Goal: Task Accomplishment & Management: Use online tool/utility

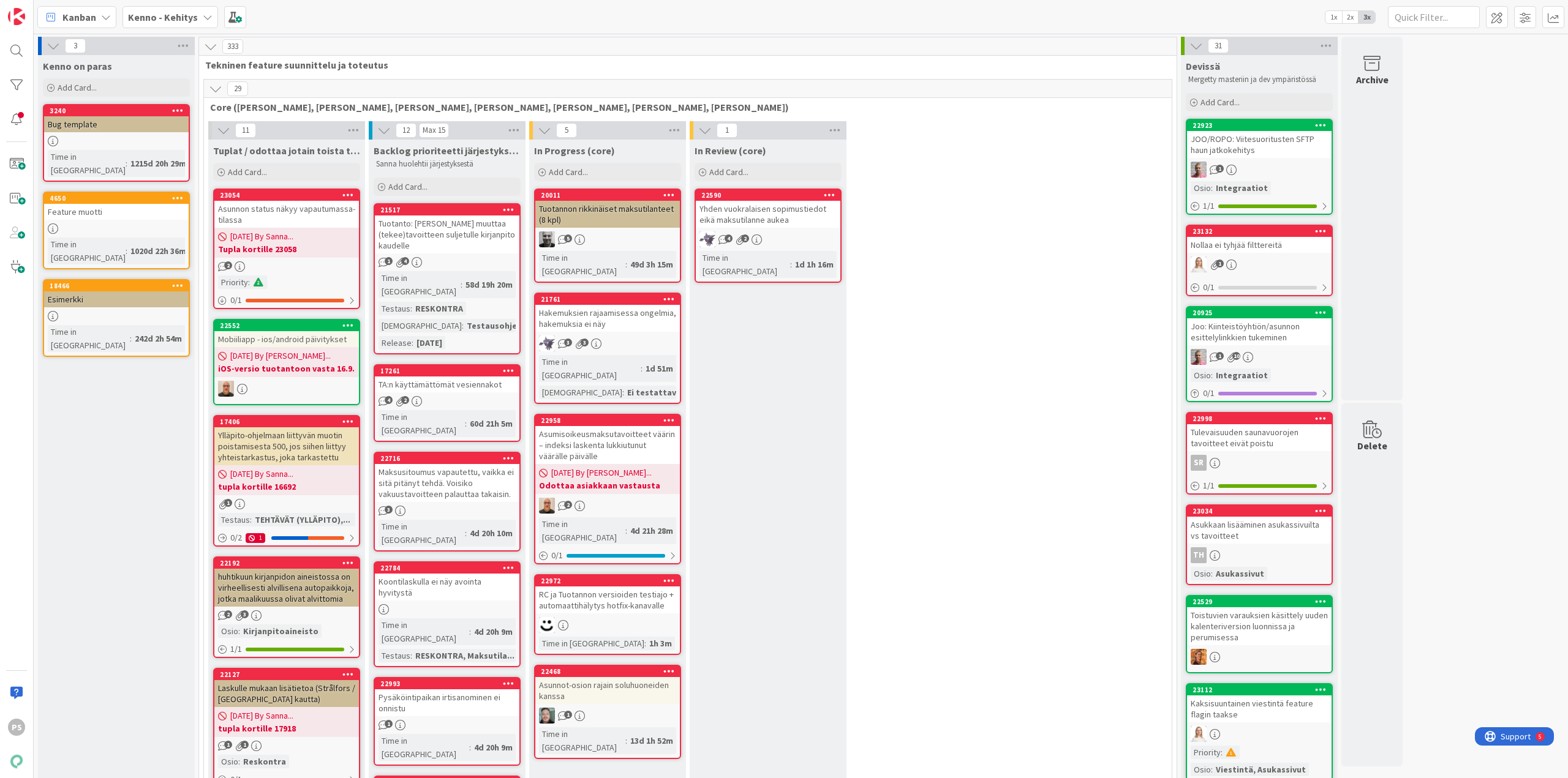
click at [206, 15] on icon at bounding box center [208, 17] width 10 height 10
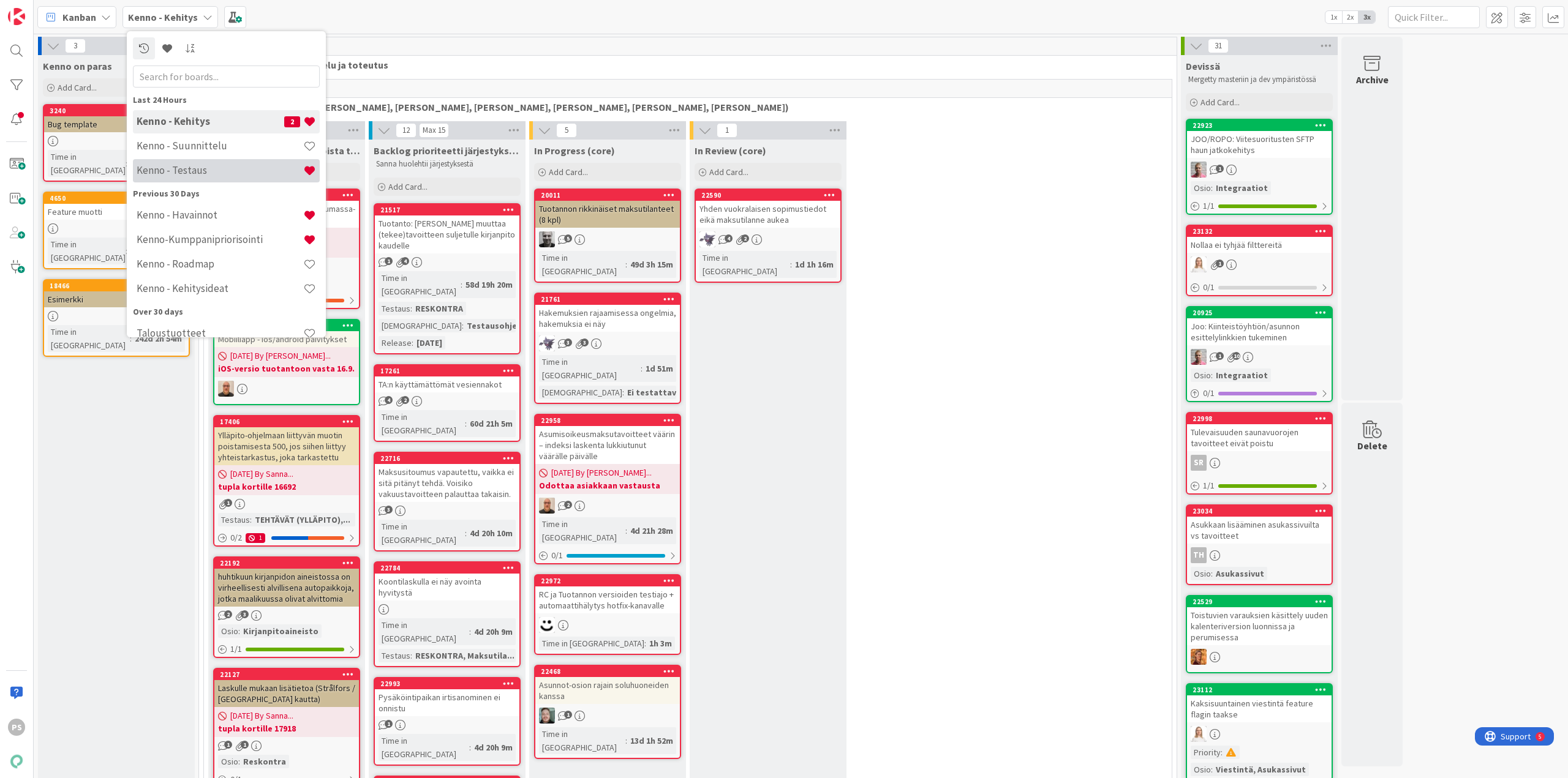
click at [226, 174] on h4 "Kenno - Testaus" at bounding box center [220, 170] width 166 height 12
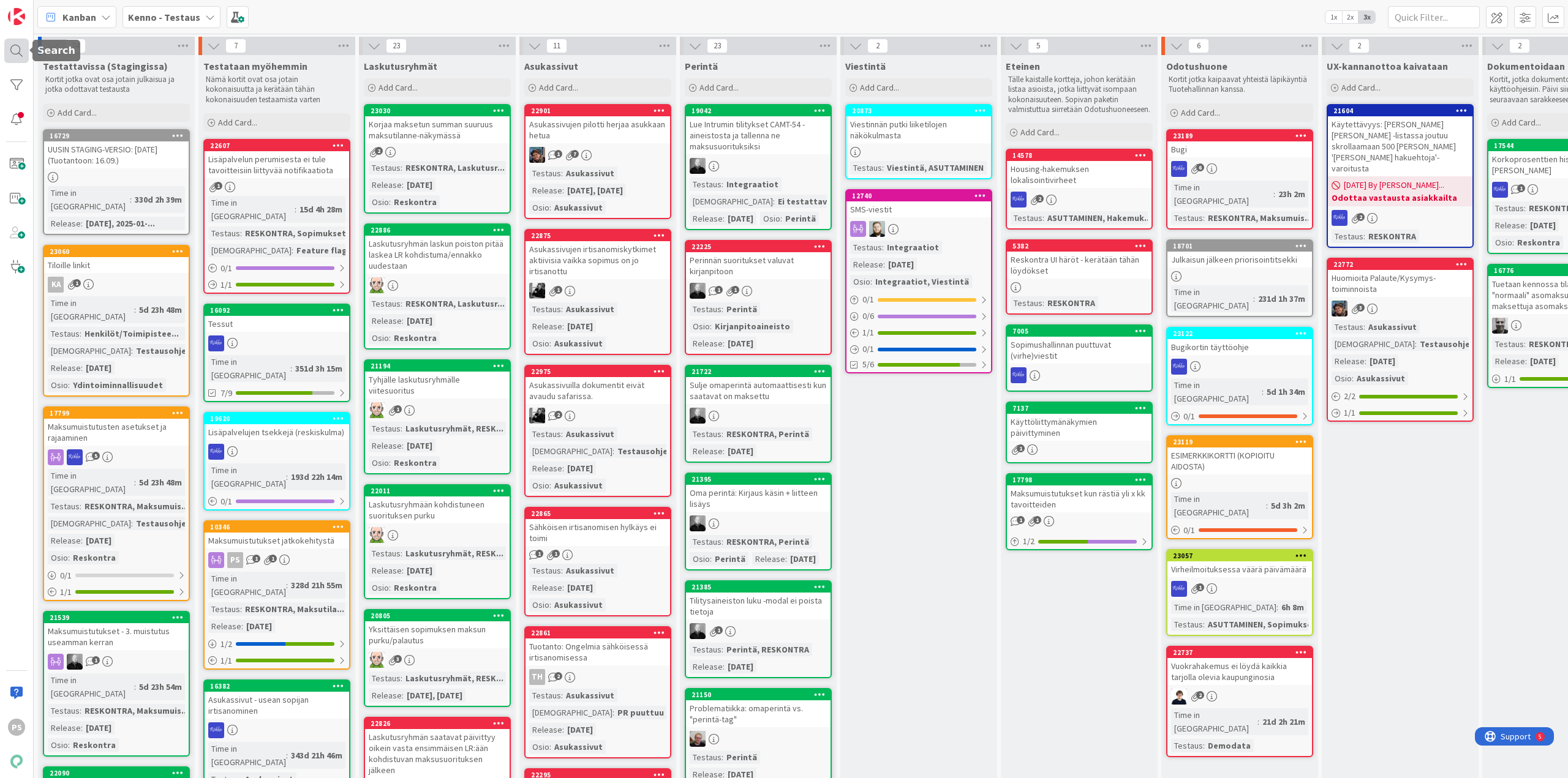
click at [21, 51] on div at bounding box center [16, 51] width 25 height 25
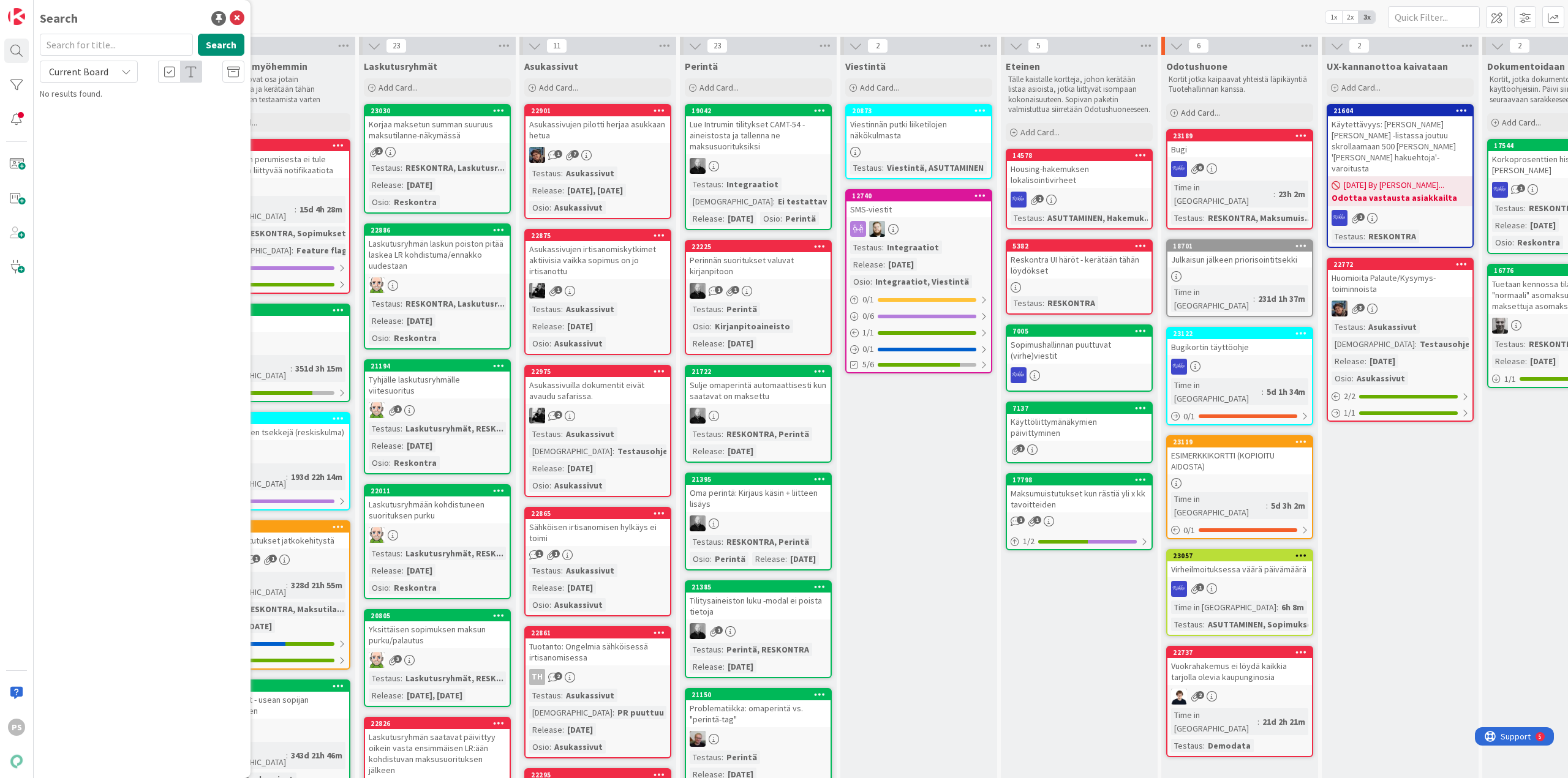
click at [76, 41] on input "text" at bounding box center [116, 44] width 153 height 22
type input "22691"
click at [106, 70] on span "Current Board" at bounding box center [79, 71] width 64 height 17
click at [102, 124] on span "All Boards" at bounding box center [111, 122] width 128 height 18
click at [160, 104] on span "Huoltajalla tulotiedot pakolliset" at bounding box center [143, 107] width 114 height 11
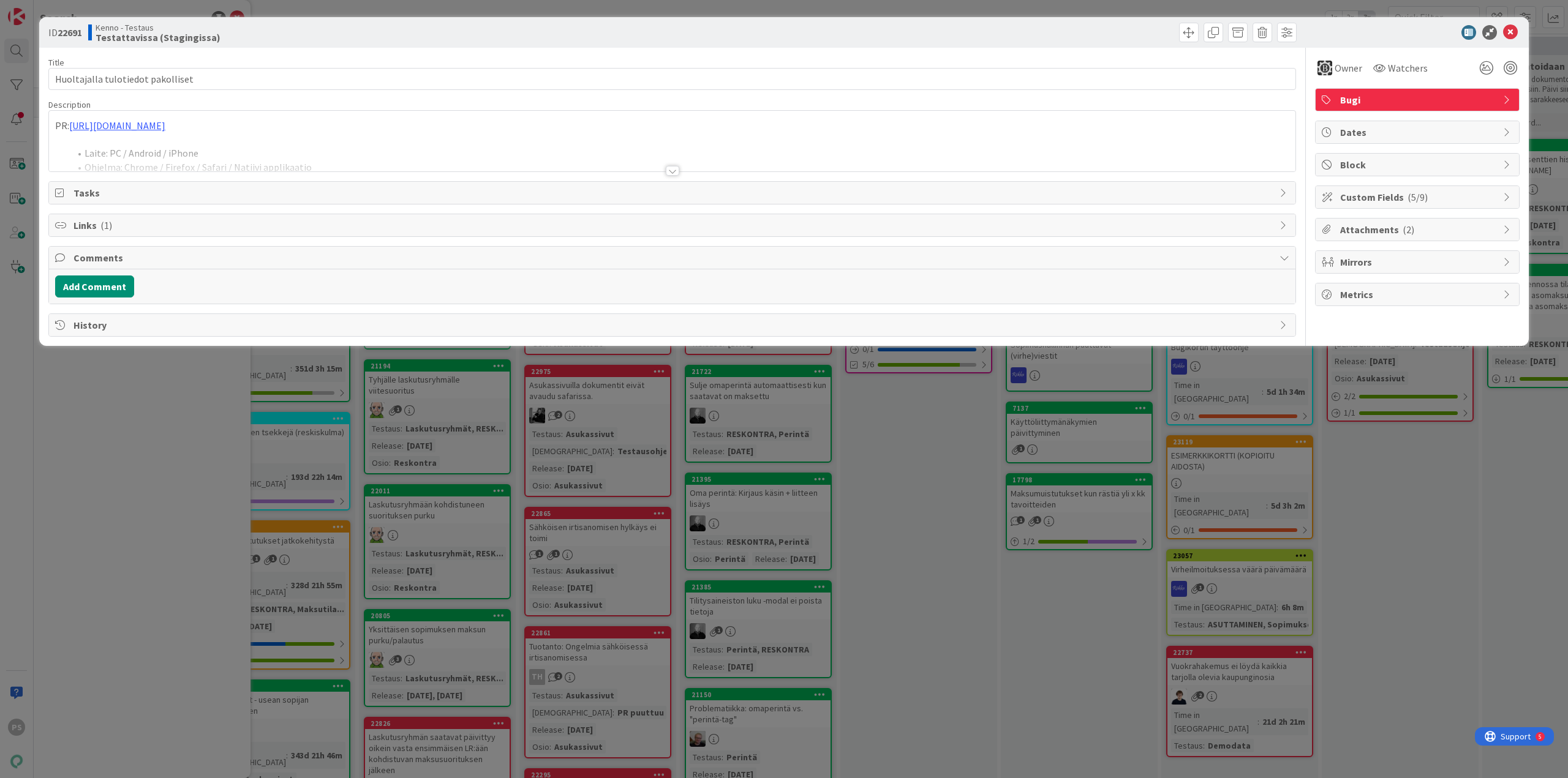
click at [674, 170] on div at bounding box center [673, 171] width 13 height 10
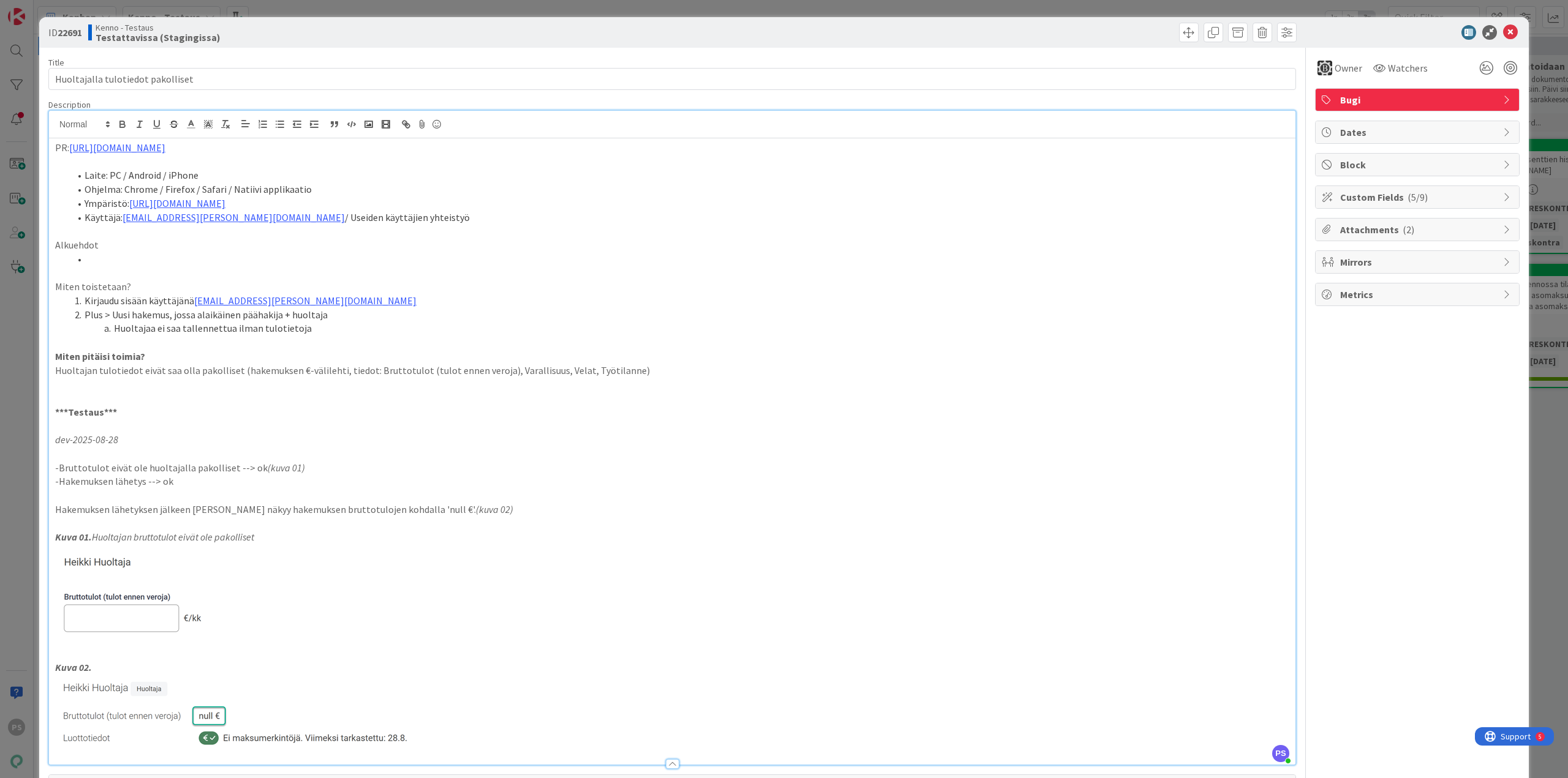
drag, startPoint x: 674, startPoint y: 170, endPoint x: 817, endPoint y: 40, distance: 193.3
click at [817, 40] on div at bounding box center [986, 33] width 621 height 20
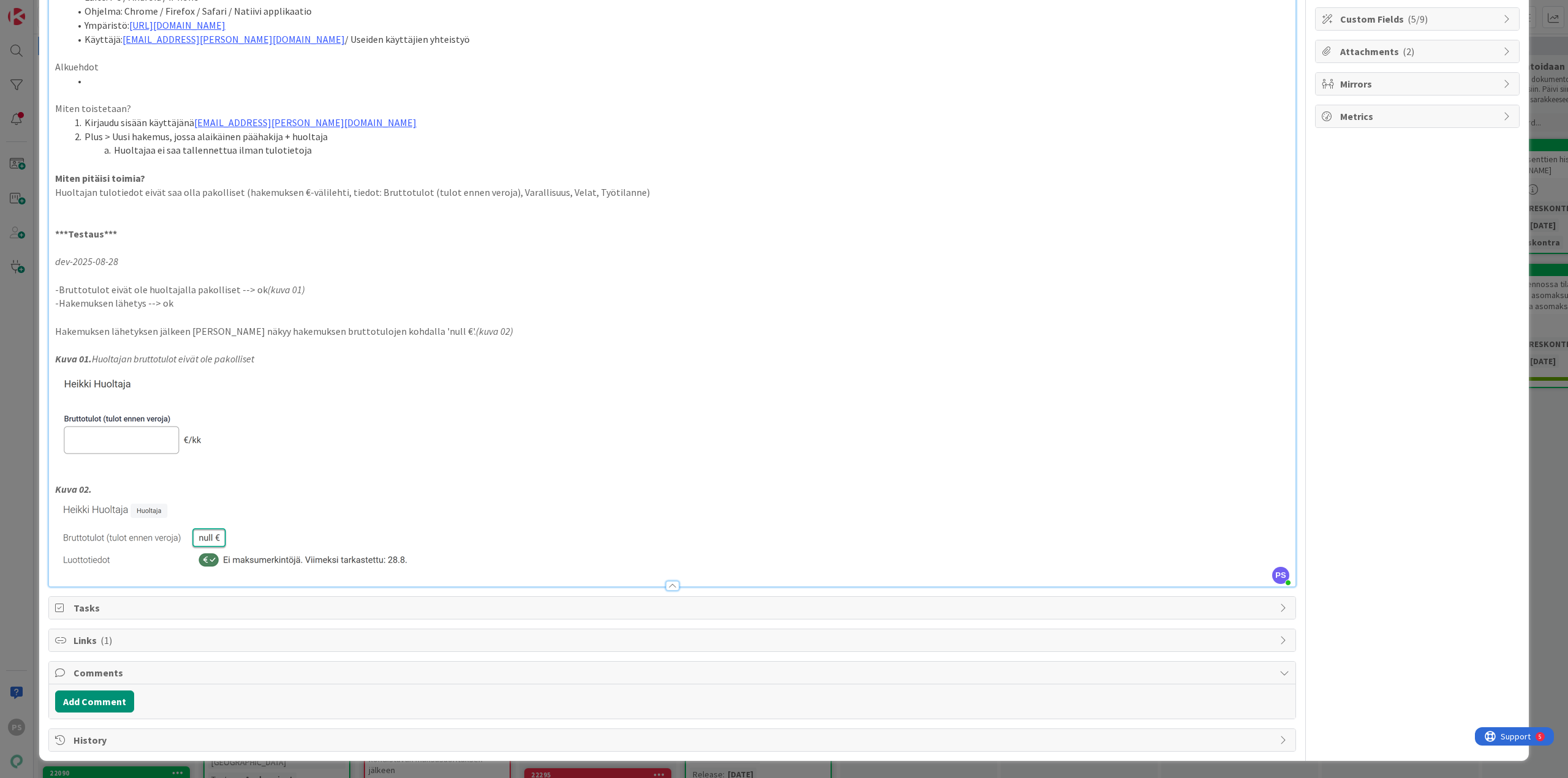
click at [88, 639] on span "Links ( 1 )" at bounding box center [673, 640] width 1200 height 15
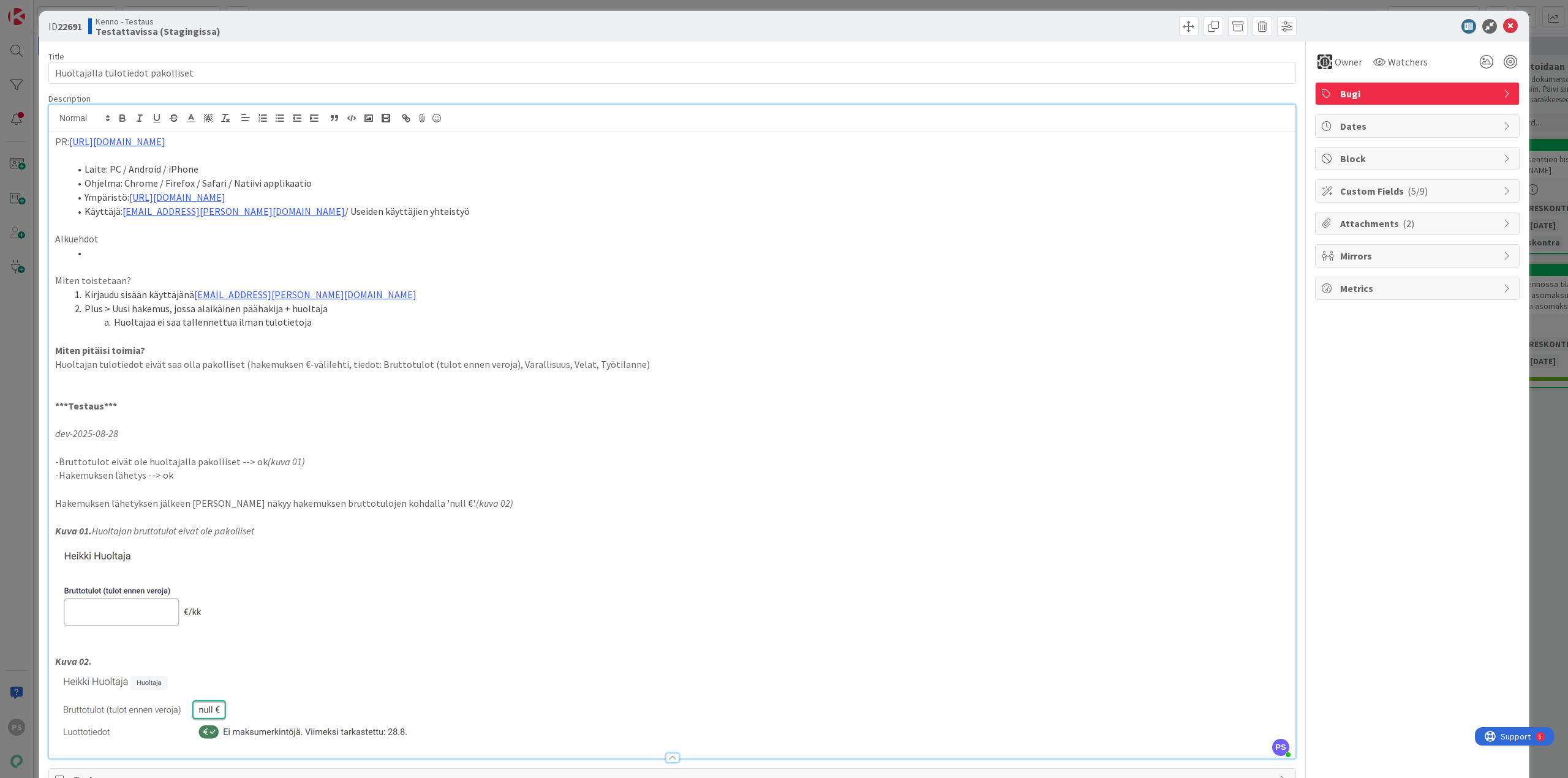
scroll to position [0, 0]
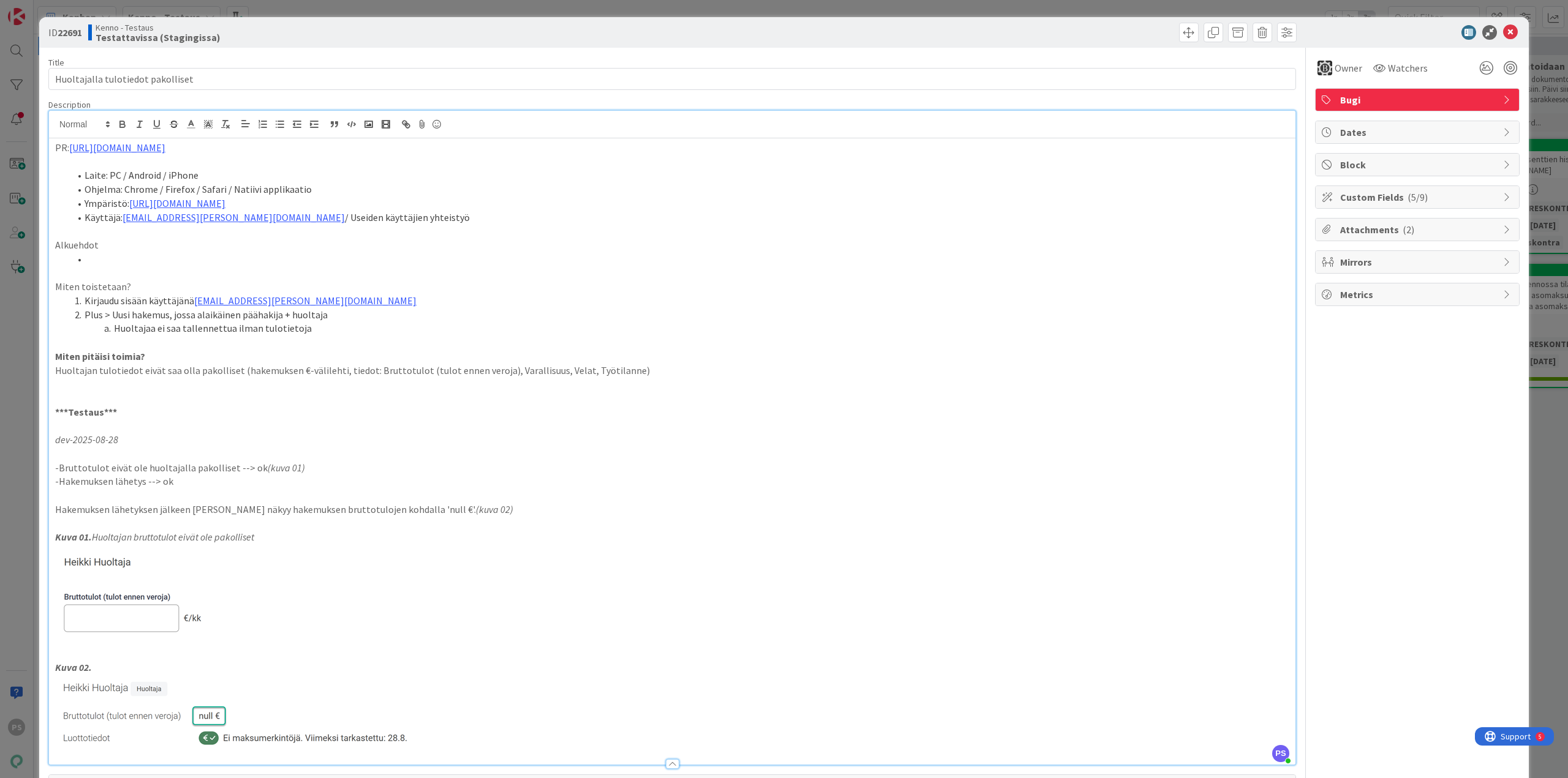
click at [54, 148] on div "PR: https://github.com/pandiafi/kenno/pull/8253 Laite: PC / Android / iPhone Oh…" at bounding box center [673, 451] width 1247 height 626
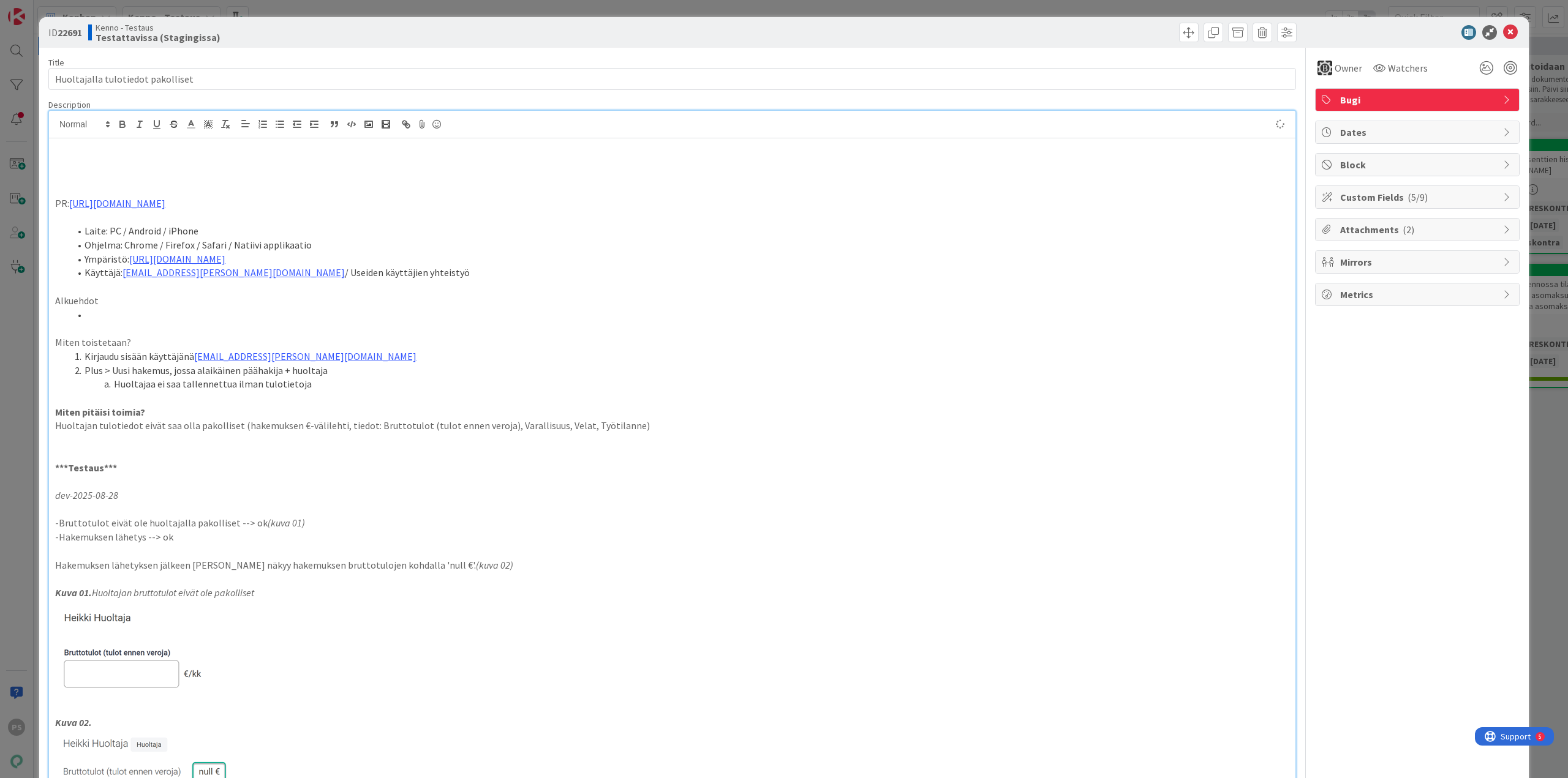
click at [56, 152] on p at bounding box center [672, 147] width 1235 height 14
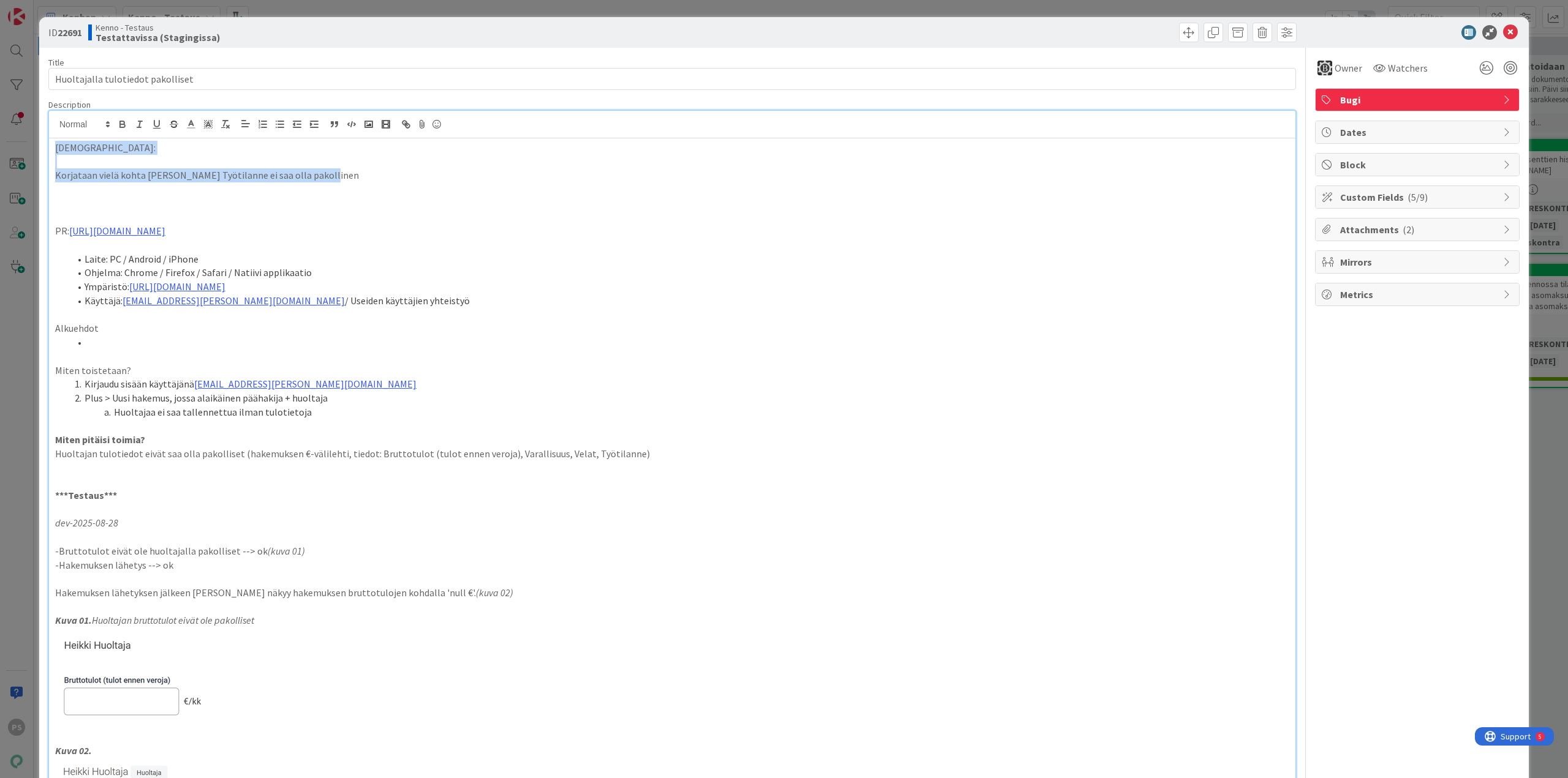
drag, startPoint x: 55, startPoint y: 147, endPoint x: 341, endPoint y: 180, distance: 287.9
click at [341, 180] on div "Testaushuomio: Korjataan vielä kohta Huoltajan Työtilanne ei saa olla pakolline…" at bounding box center [673, 493] width 1247 height 710
click at [121, 127] on icon "button" at bounding box center [123, 126] width 5 height 3
click at [192, 126] on icon at bounding box center [191, 124] width 11 height 11
click at [205, 139] on span at bounding box center [205, 140] width 10 height 10
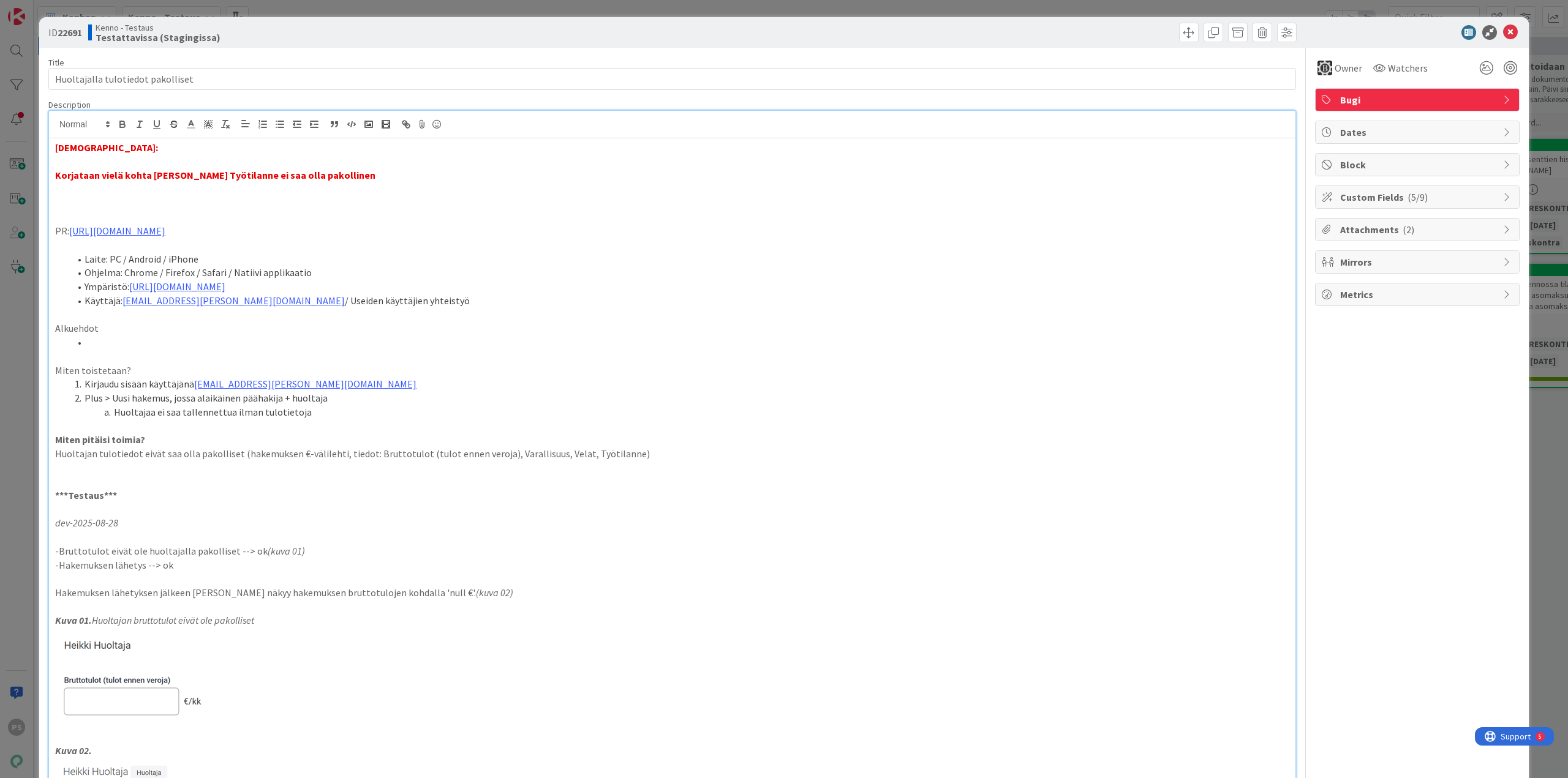
click at [110, 199] on p at bounding box center [672, 203] width 1235 height 14
click at [339, 170] on p "Korjataan vielä kohta Huoltajan Työtilanne ei saa olla pakollinen" at bounding box center [672, 175] width 1235 height 14
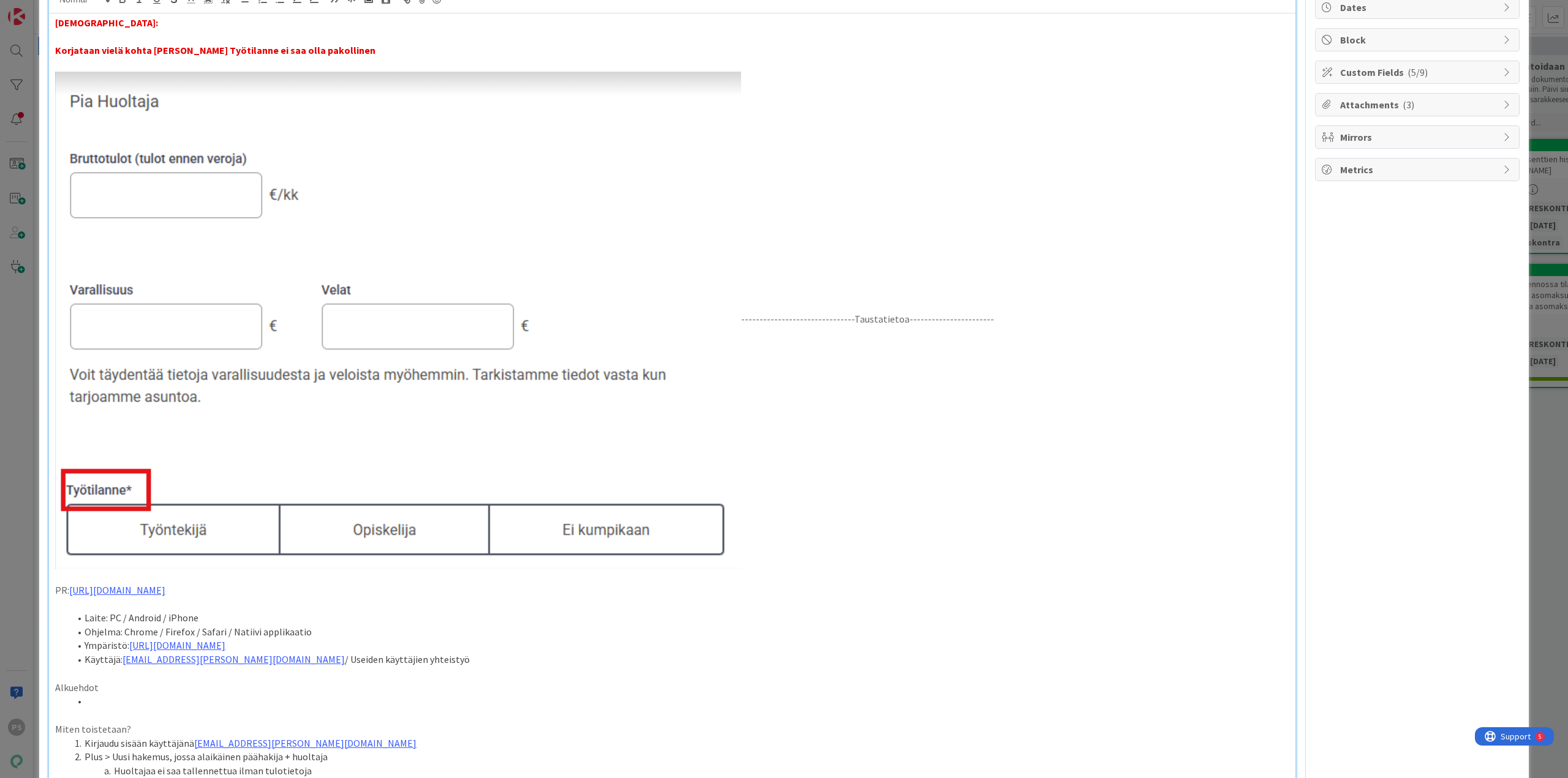
scroll to position [50, 0]
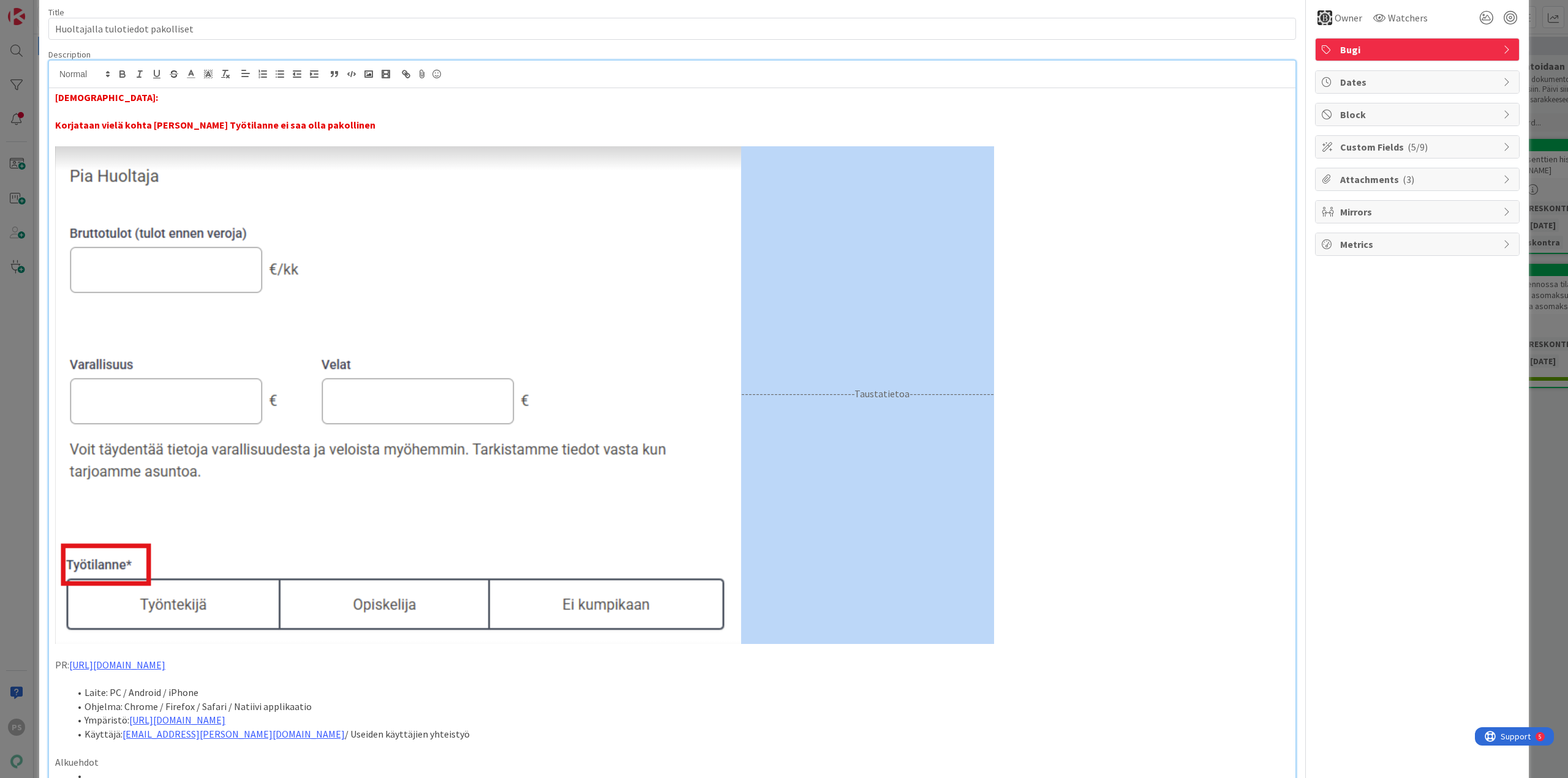
drag, startPoint x: 741, startPoint y: 392, endPoint x: 962, endPoint y: 382, distance: 221.2
click at [962, 382] on p "-------------------------------Taustatietoa-----------------------" at bounding box center [672, 396] width 1235 height 498
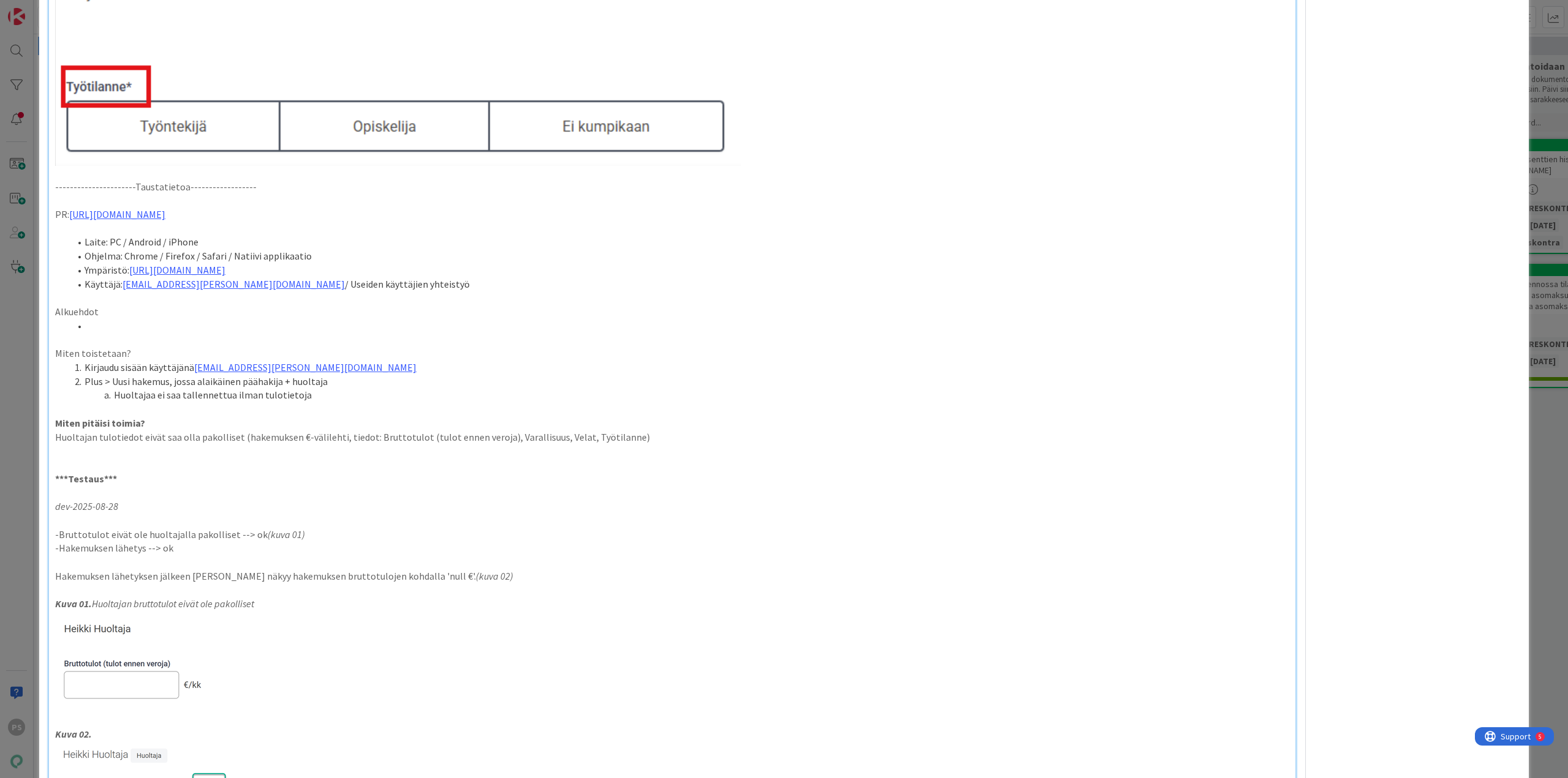
scroll to position [506, 0]
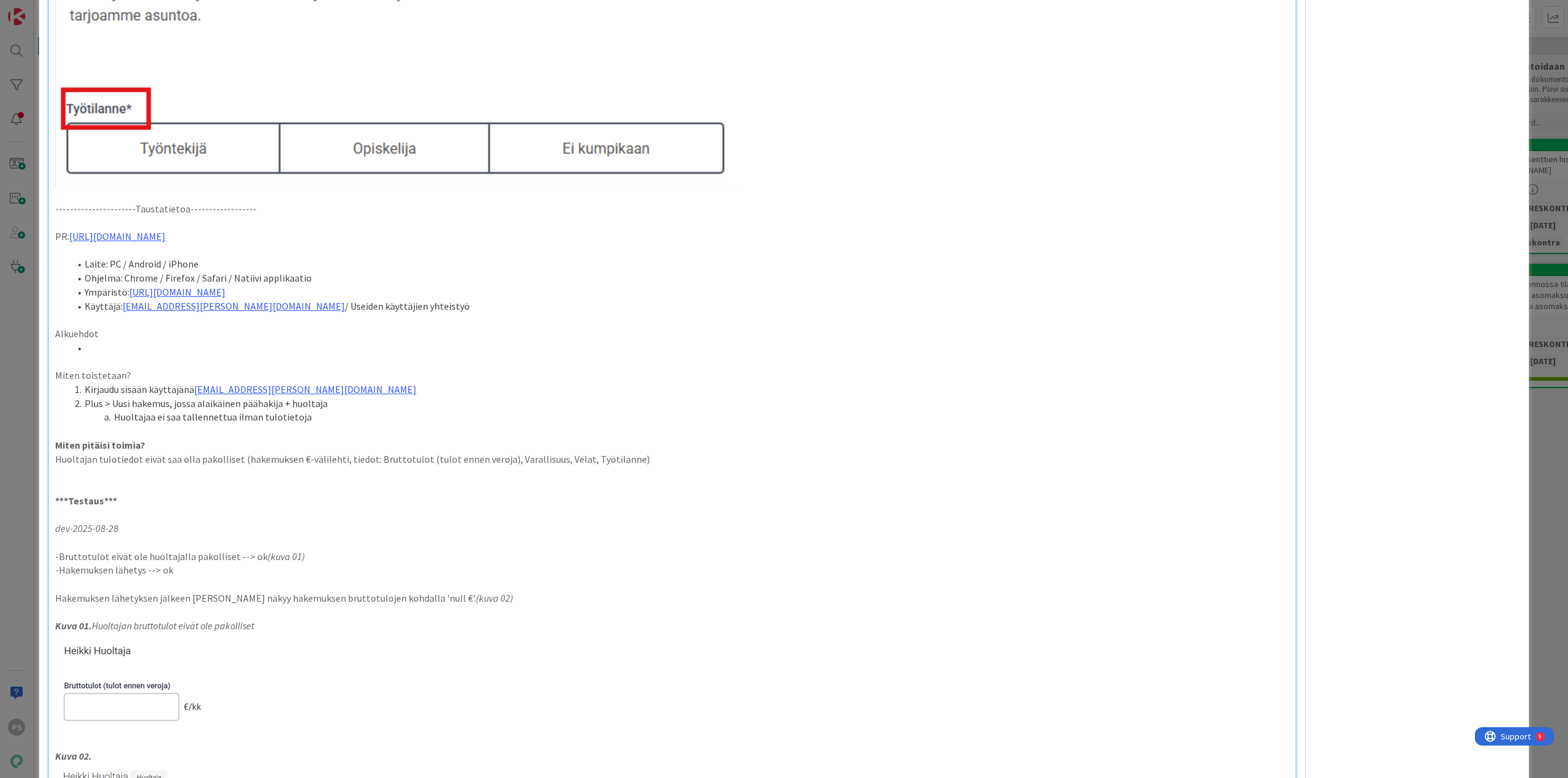
click at [53, 444] on div "Testaushuomio: Korjataan vielä kohta Huoltajan Työtilanne ei saa olla pakolline…" at bounding box center [673, 243] width 1247 height 1222
click at [62, 477] on p at bounding box center [672, 473] width 1235 height 14
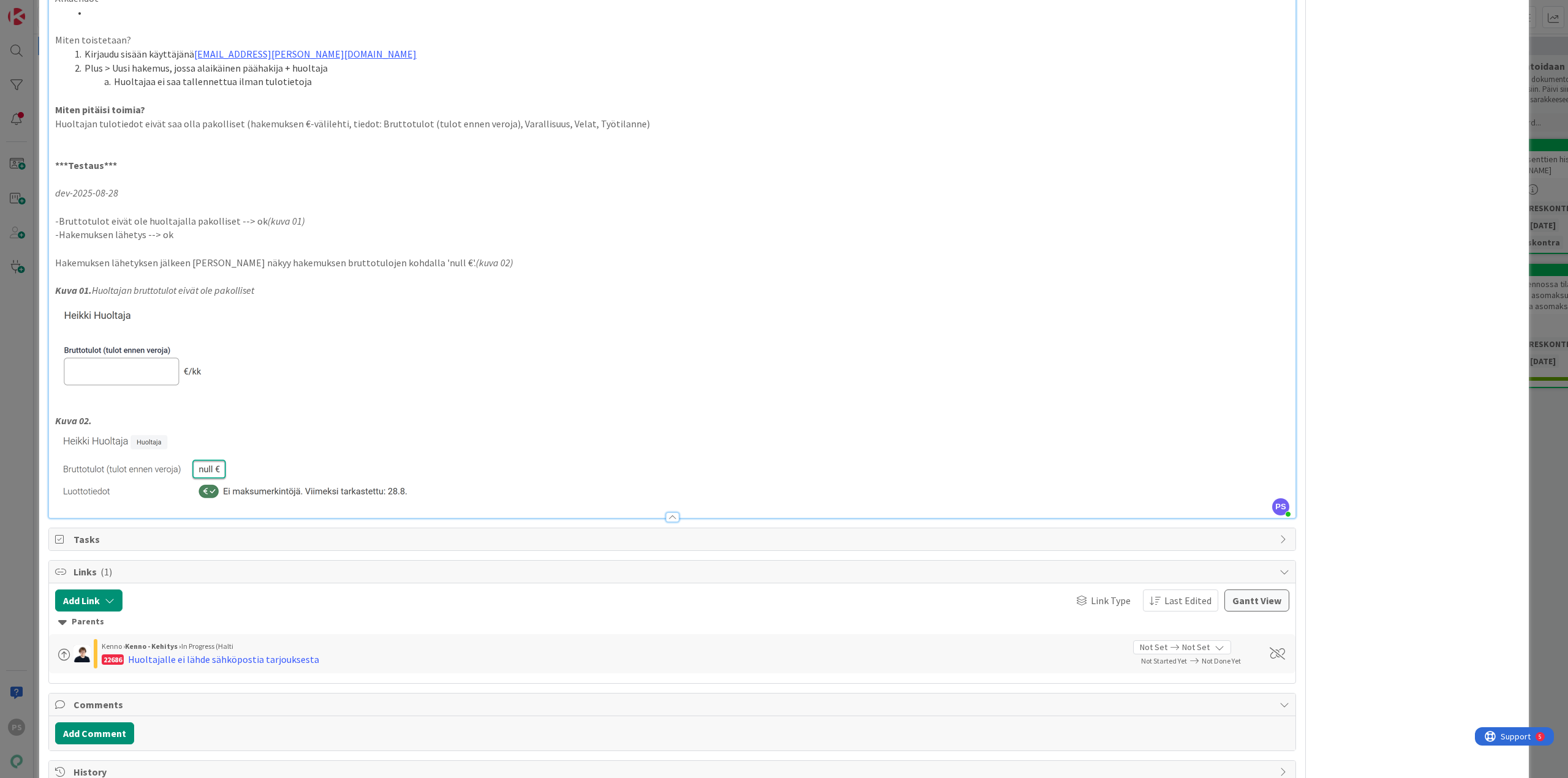
scroll to position [874, 0]
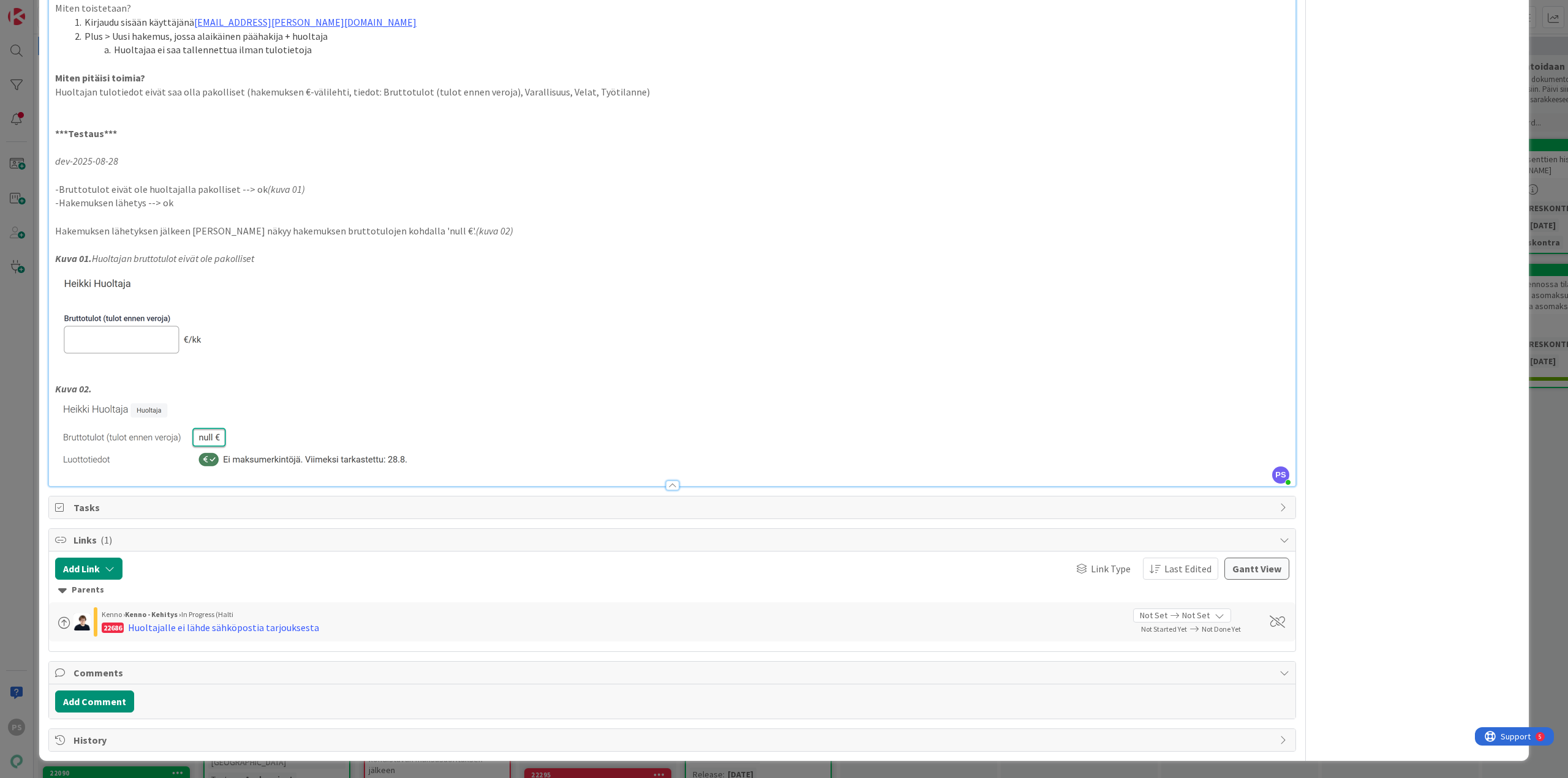
click at [668, 485] on div at bounding box center [673, 486] width 13 height 10
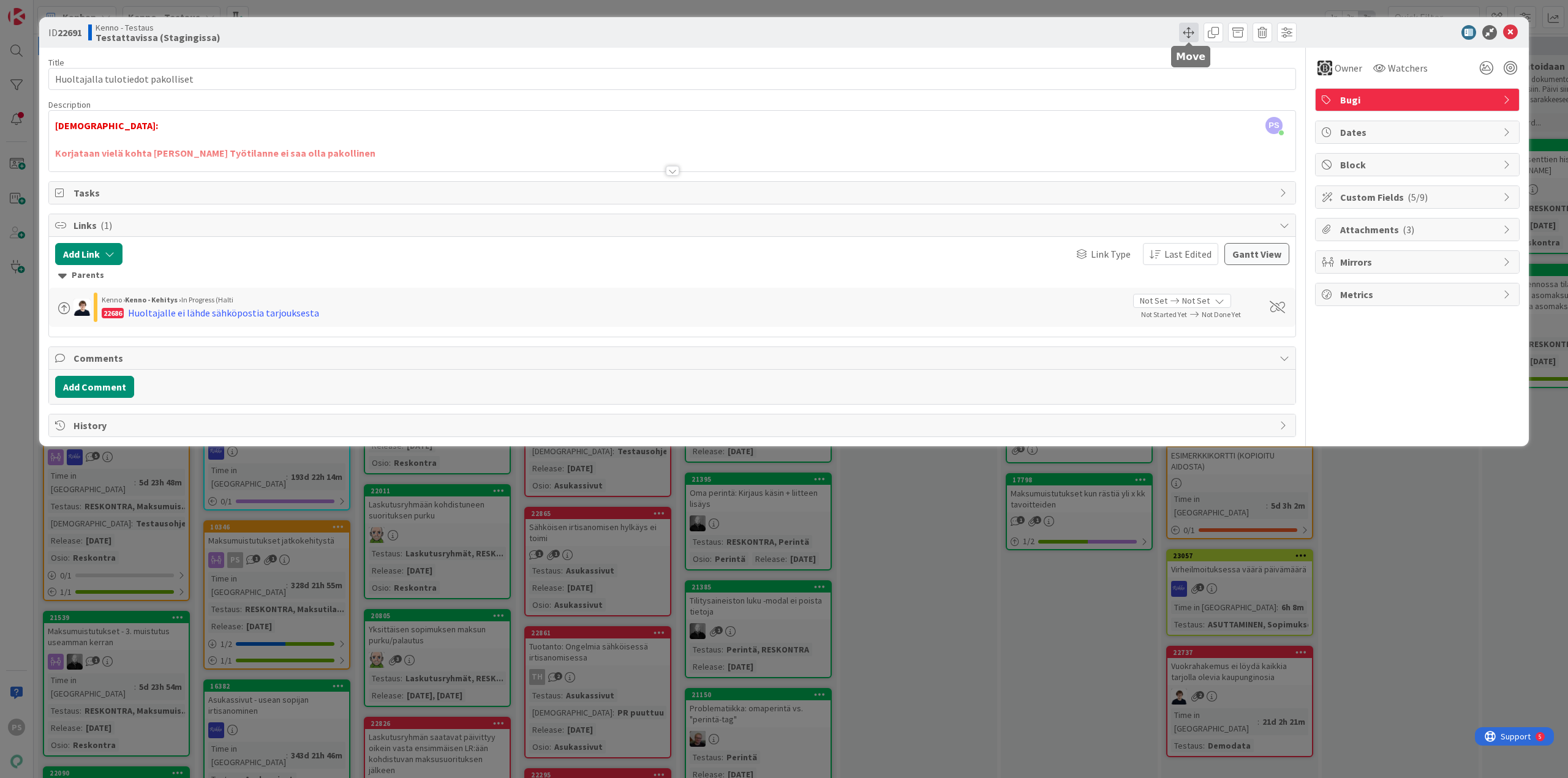
click at [1185, 34] on span at bounding box center [1189, 33] width 20 height 20
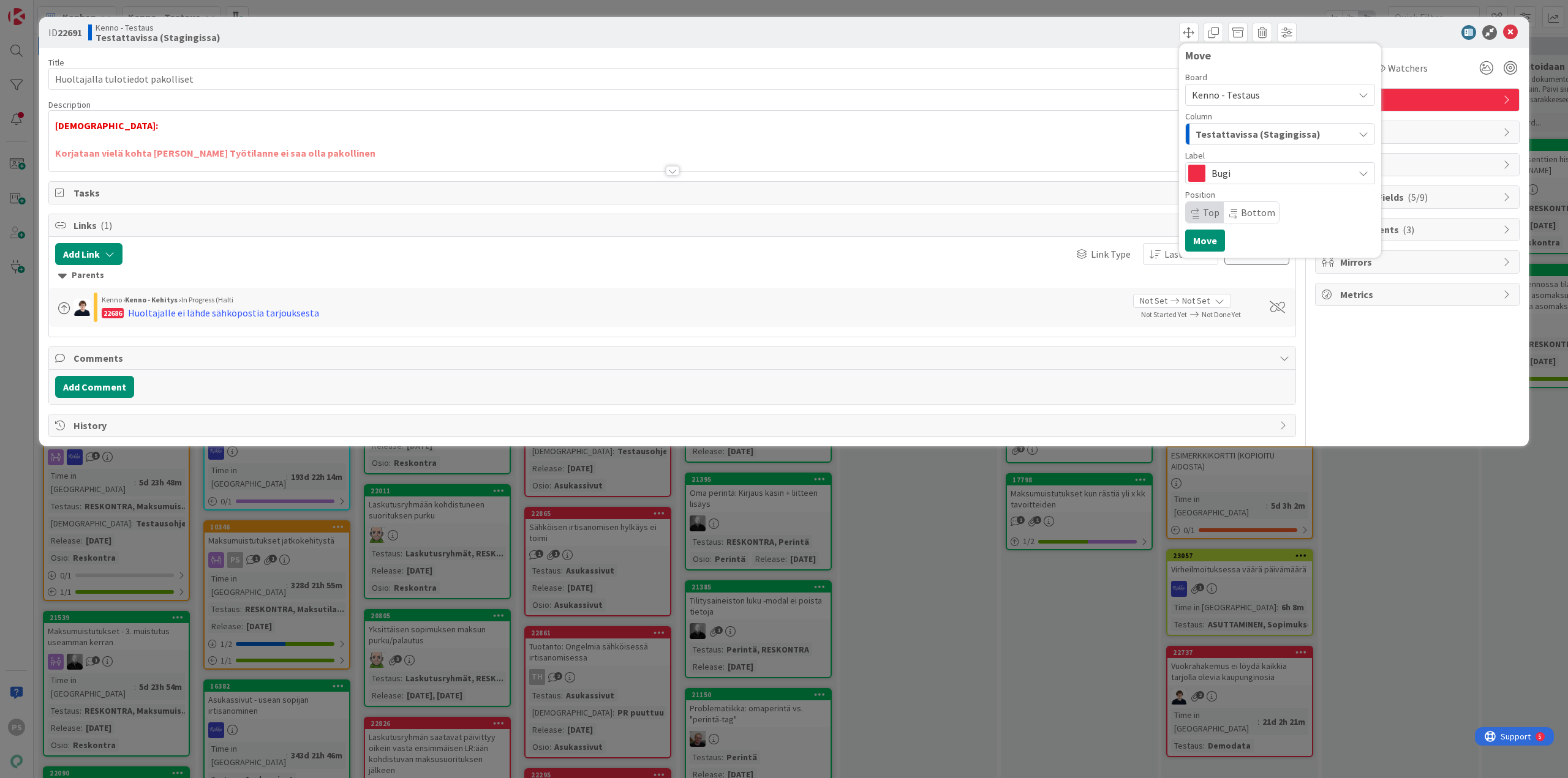
click at [1321, 130] on div "Testattavissa (Stagingissa)" at bounding box center [1273, 134] width 161 height 20
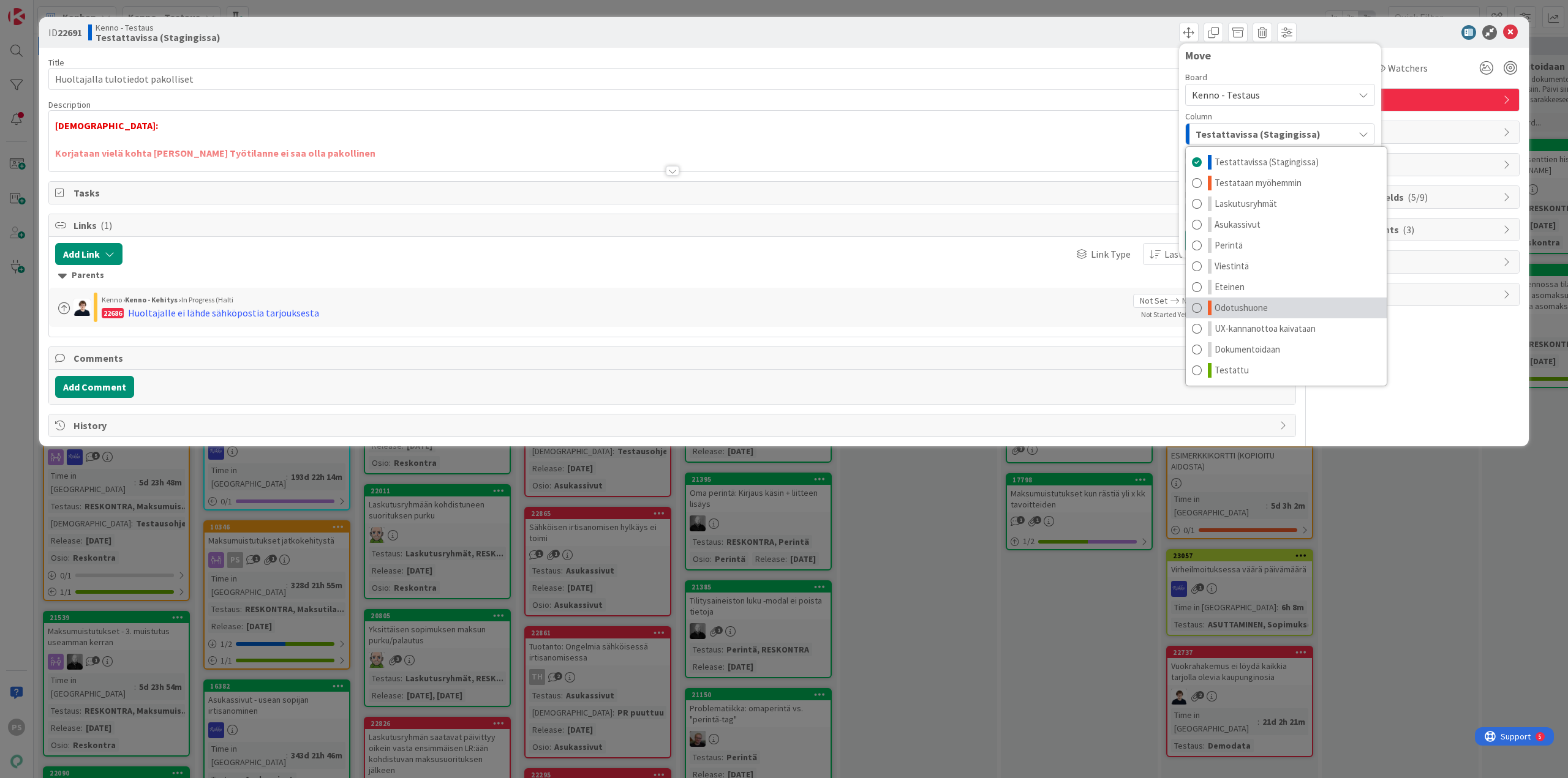
click at [1254, 306] on span "Odotushuone" at bounding box center [1241, 308] width 53 height 15
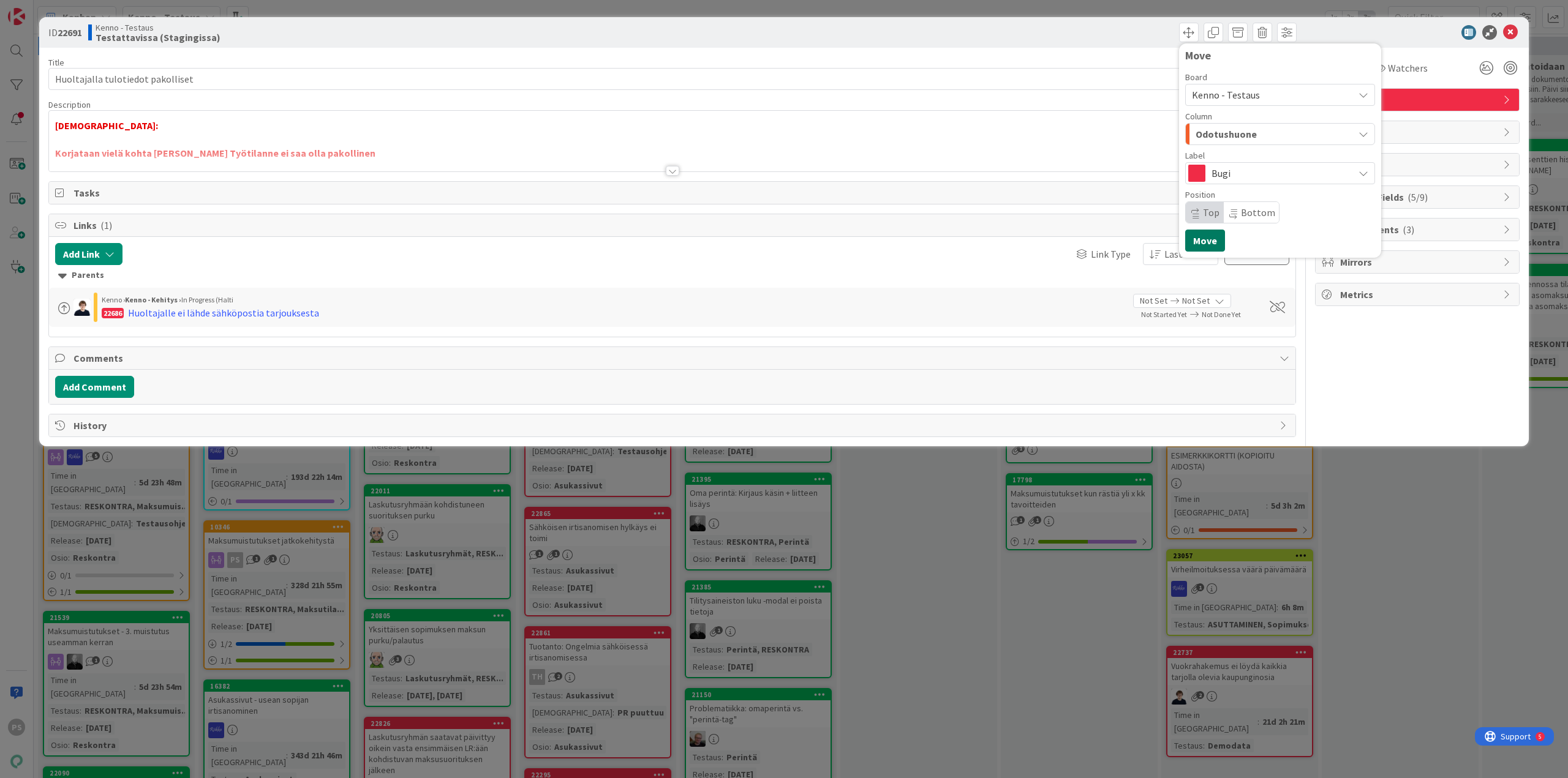
click at [1206, 239] on button "Move" at bounding box center [1205, 240] width 40 height 22
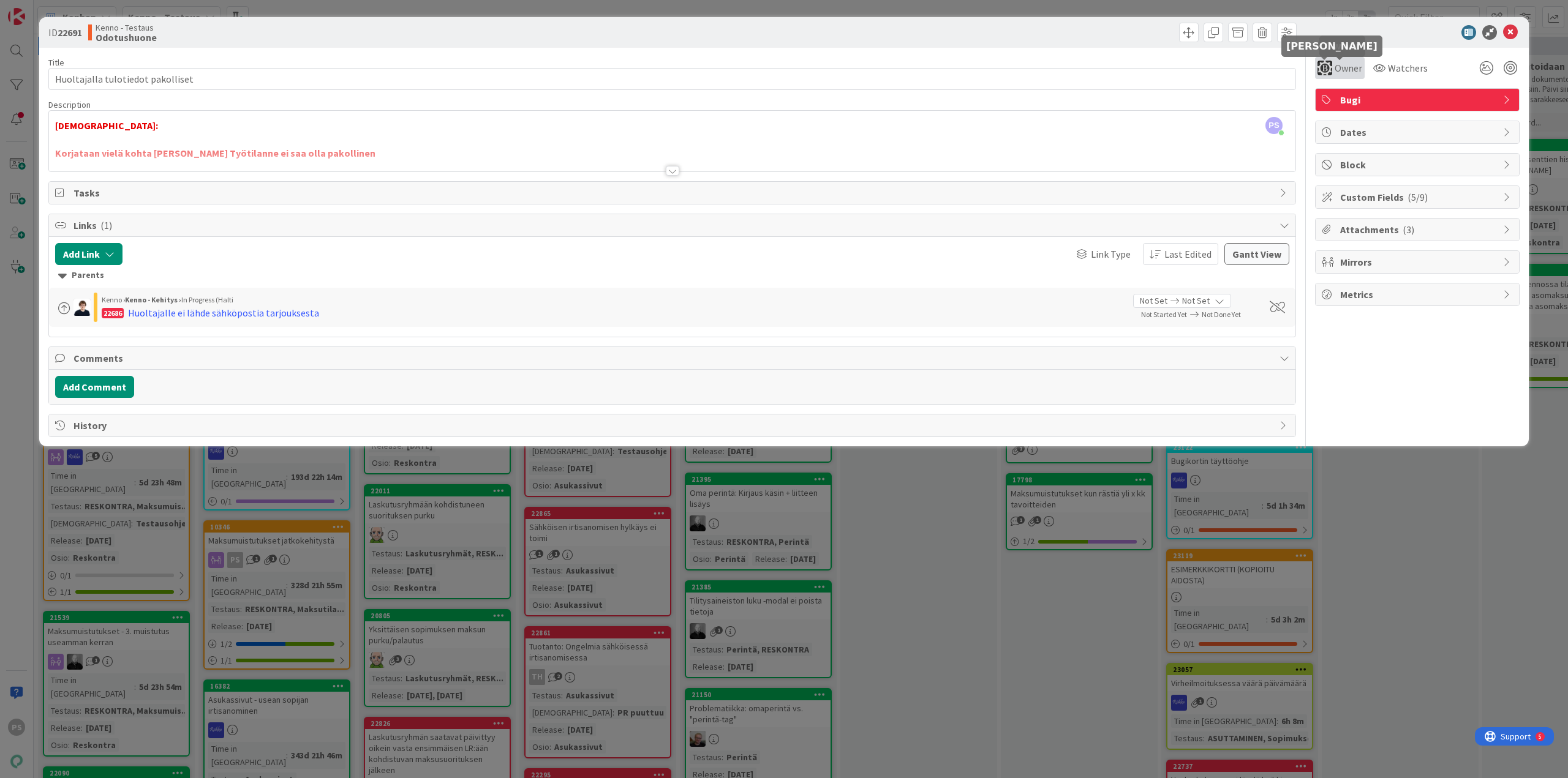
click at [1330, 65] on img at bounding box center [1325, 68] width 15 height 15
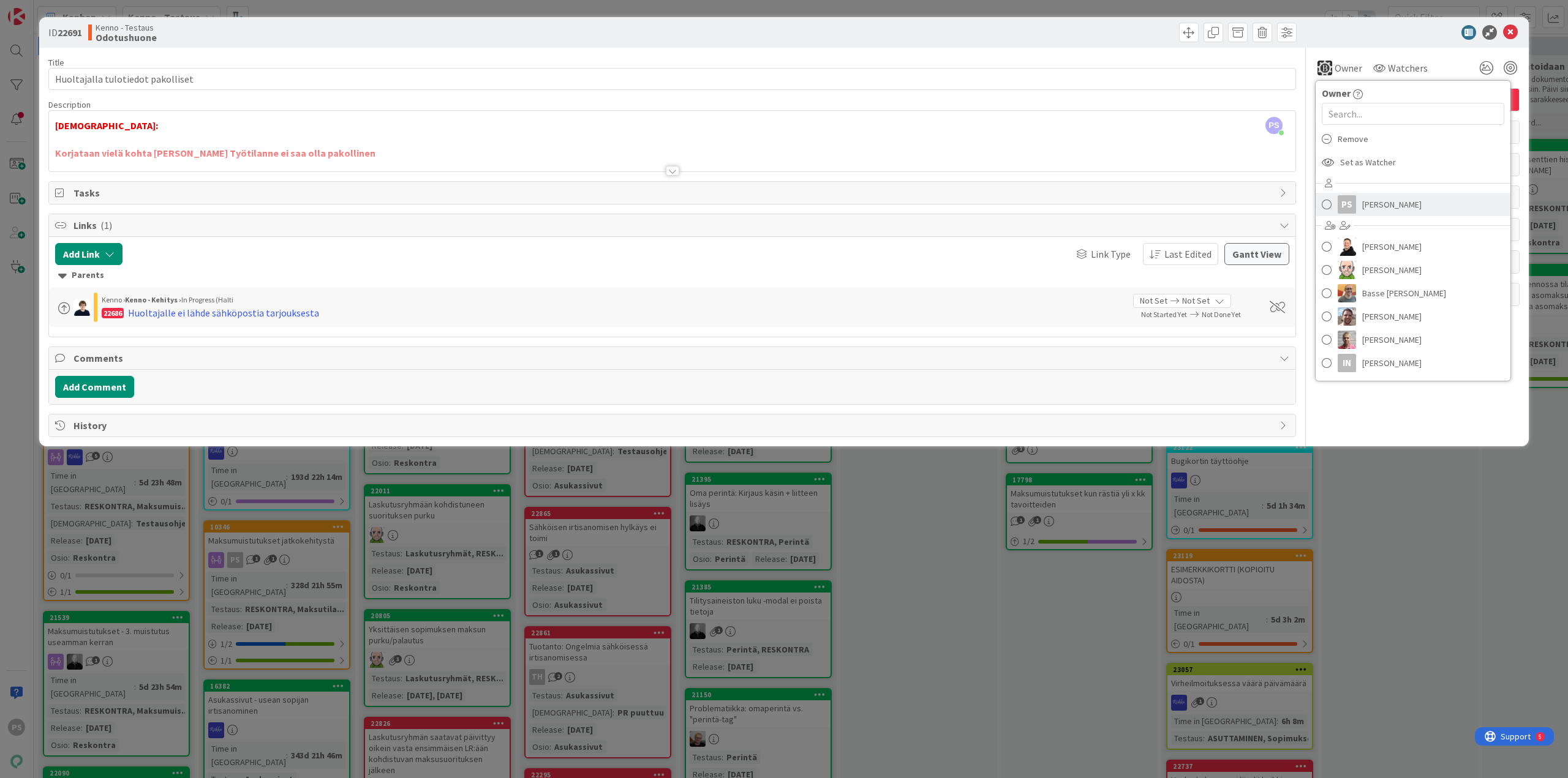
click at [1365, 201] on span "Pia Sollo" at bounding box center [1392, 205] width 60 height 18
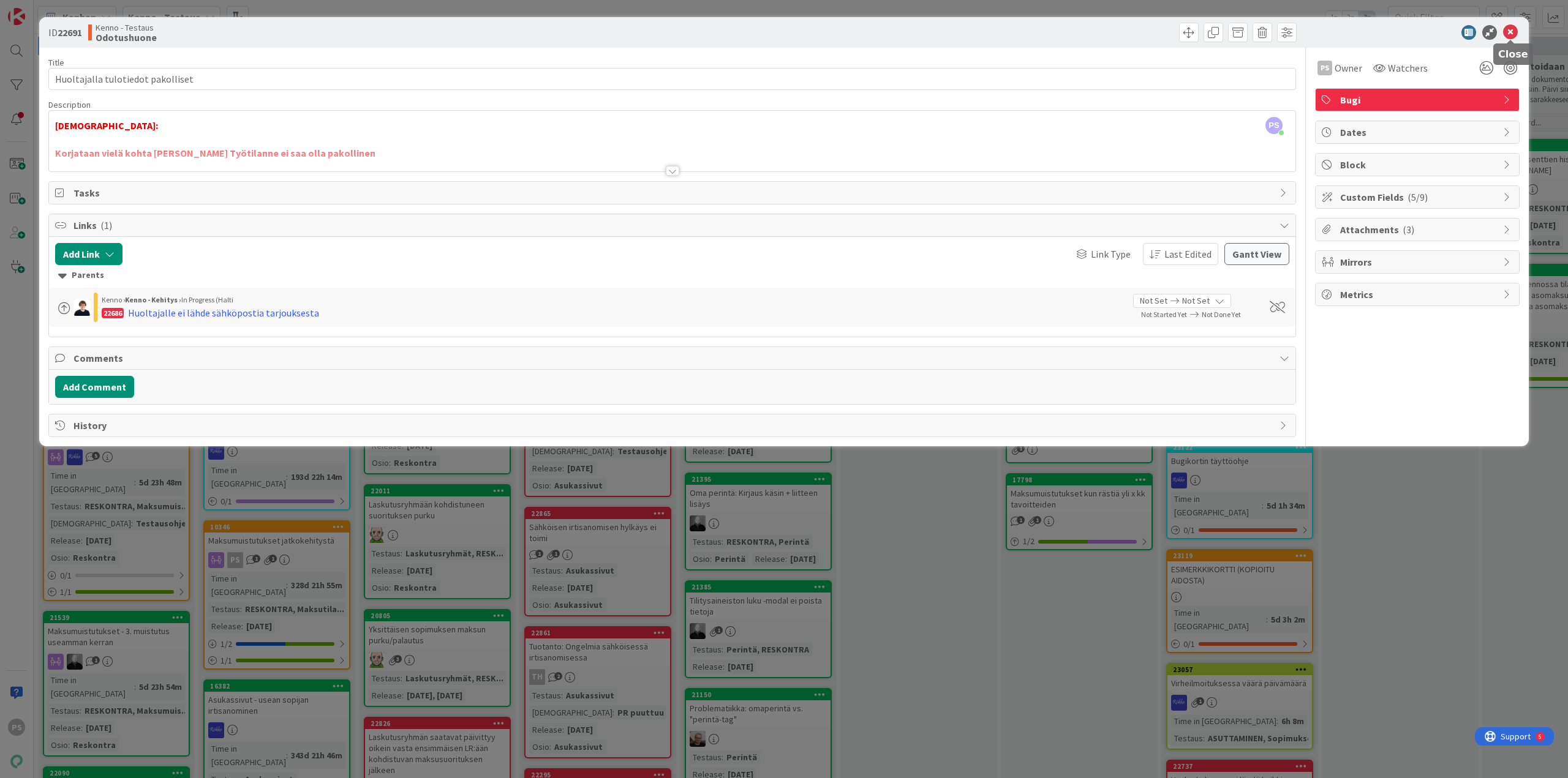
click at [1511, 29] on icon at bounding box center [1511, 33] width 15 height 15
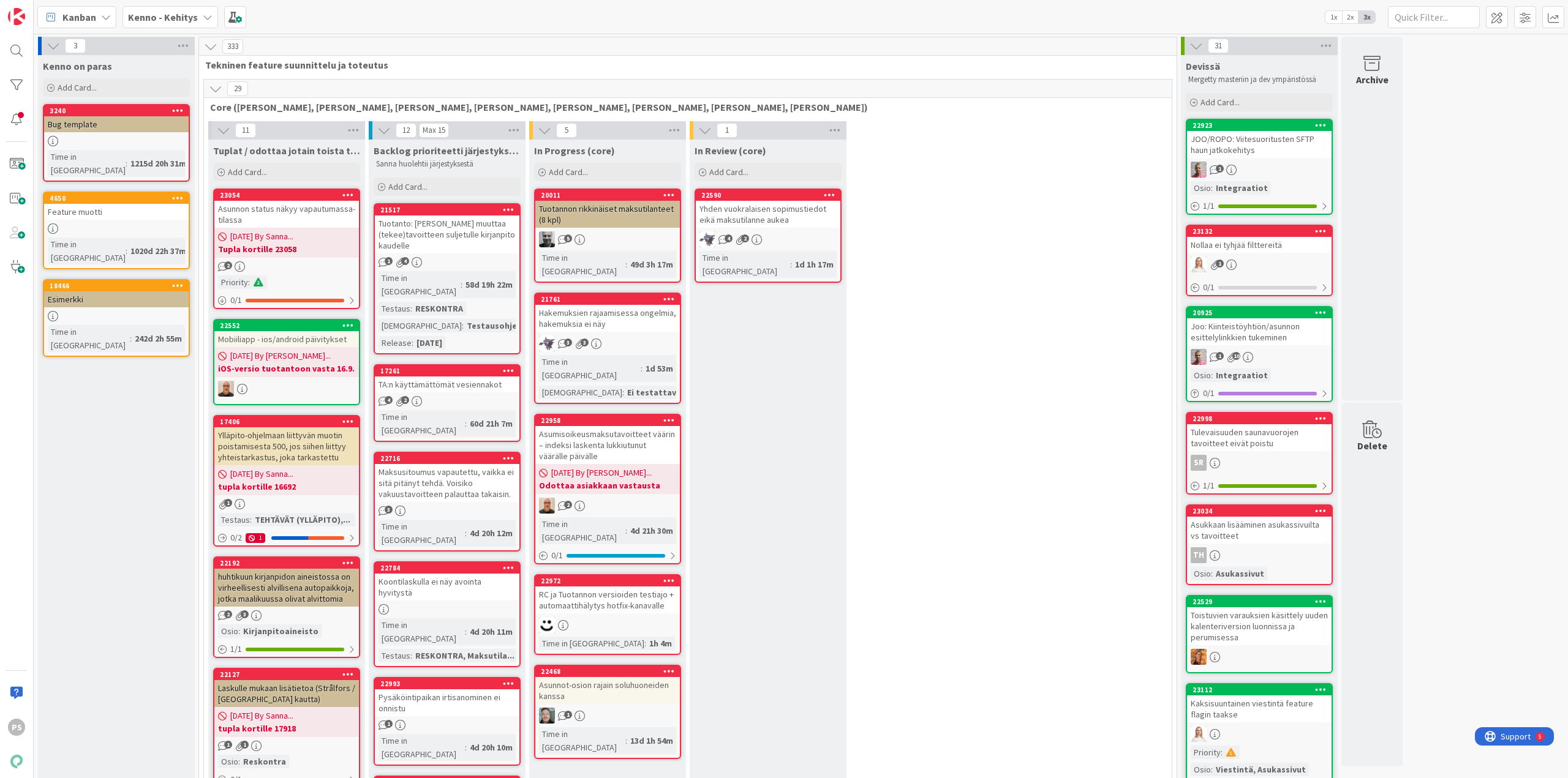
click at [206, 15] on icon at bounding box center [208, 17] width 10 height 10
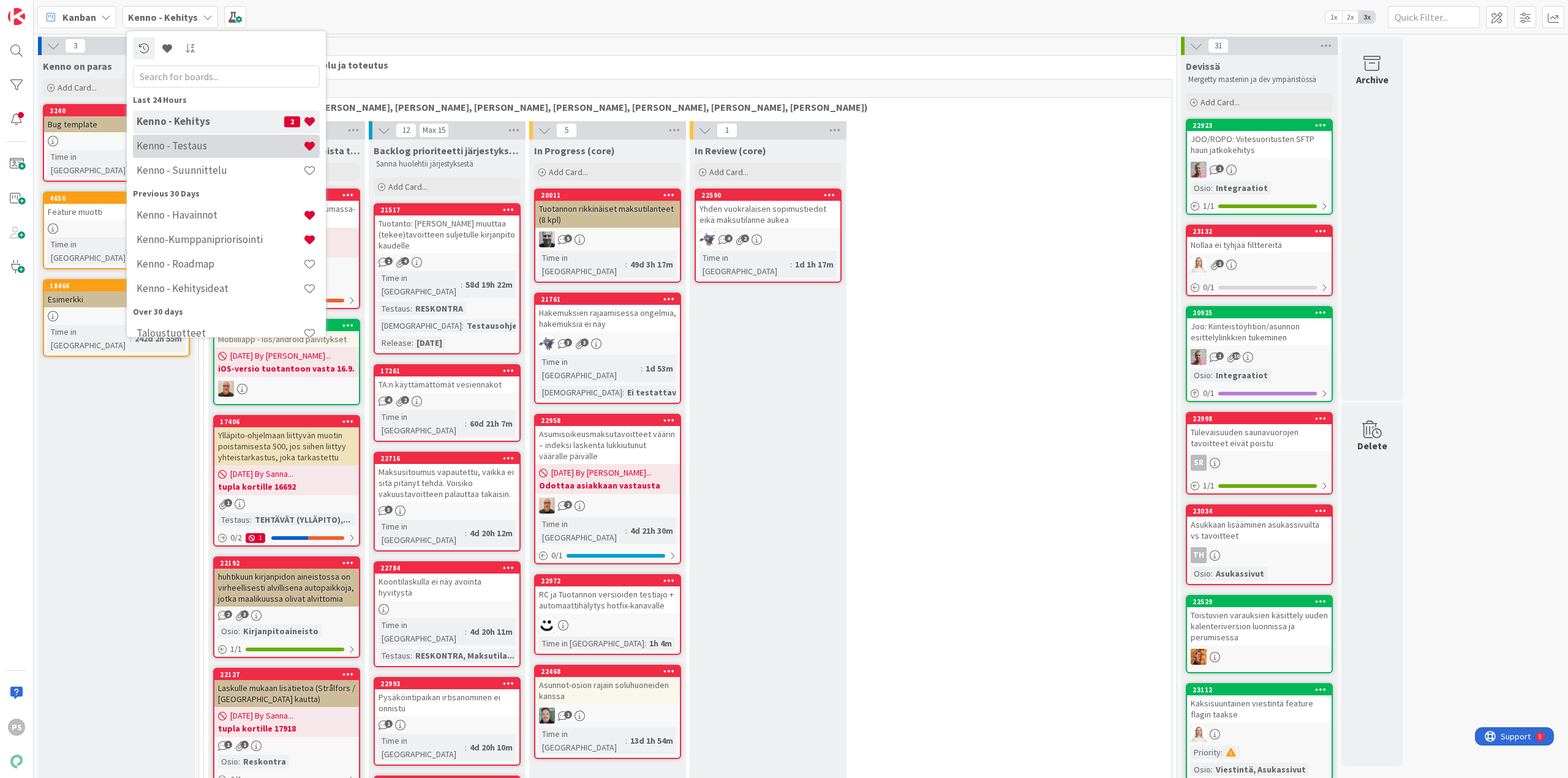
click at [194, 141] on h4 "Kenno - Testaus" at bounding box center [220, 145] width 166 height 12
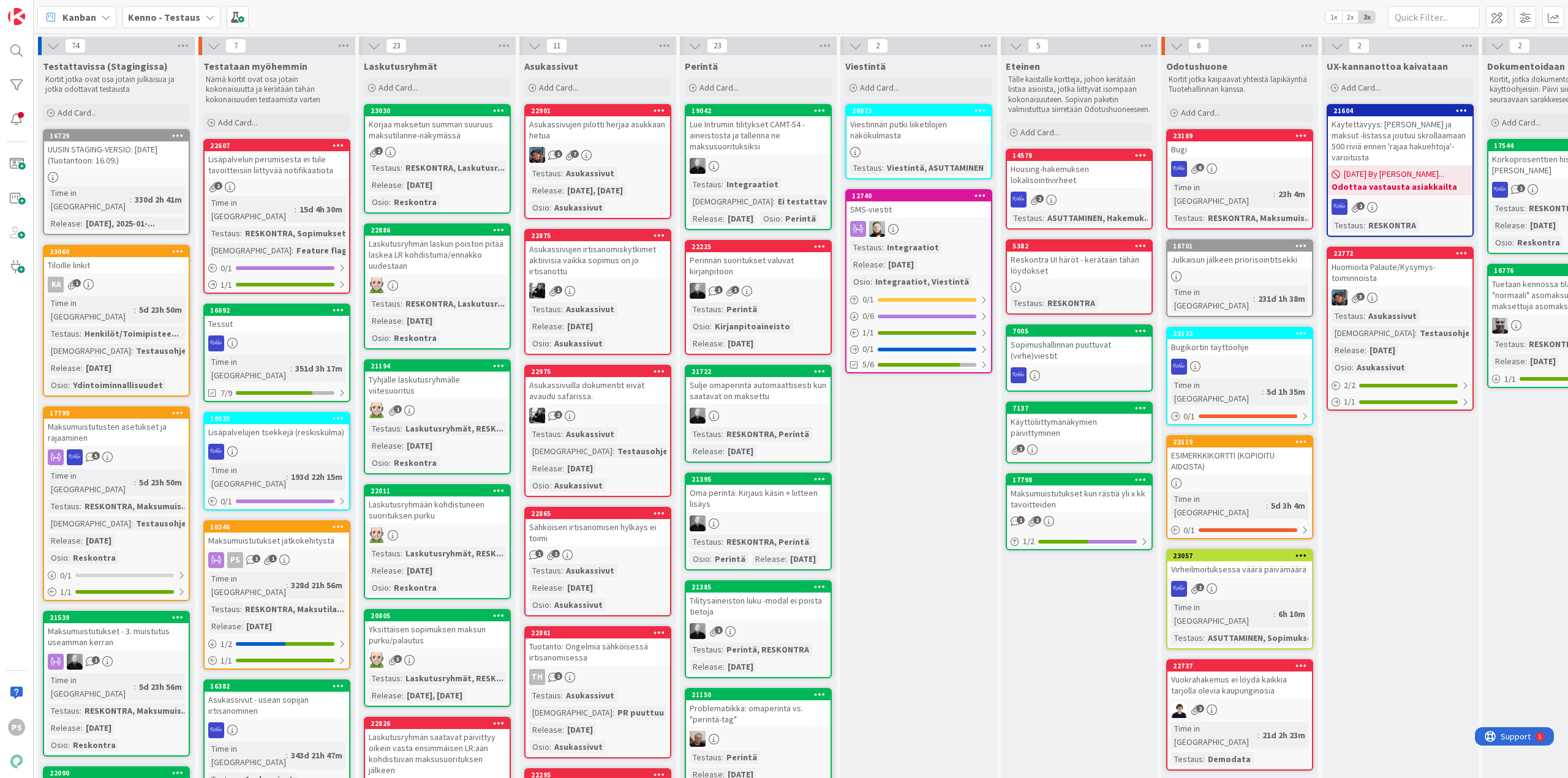
click at [1218, 448] on div "ESIMERKKIKORTTI (KOPIOITU AIDOSTA)" at bounding box center [1239, 461] width 144 height 27
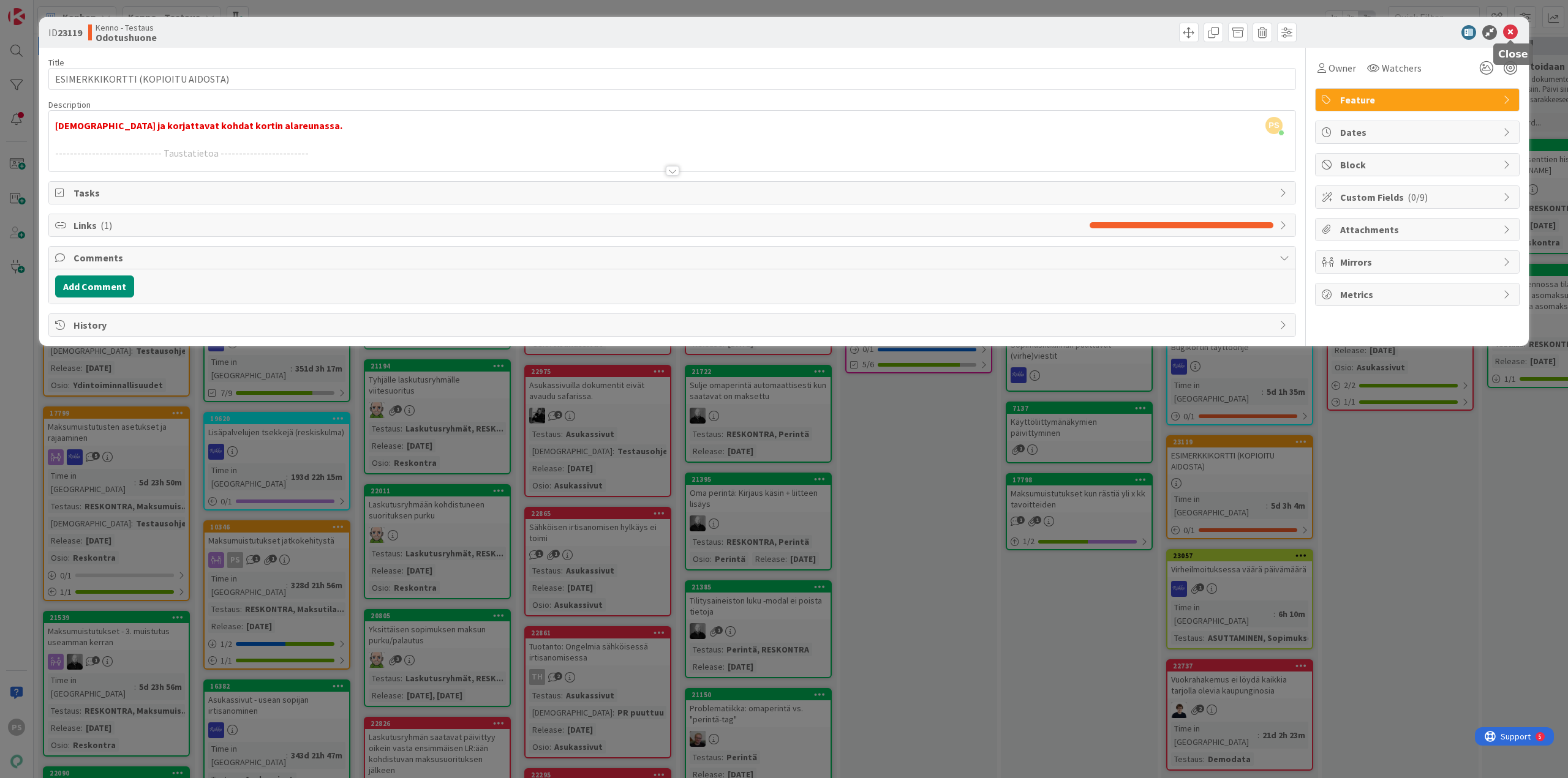
click at [1511, 29] on icon at bounding box center [1511, 33] width 15 height 15
